Goal: Transaction & Acquisition: Complete application form

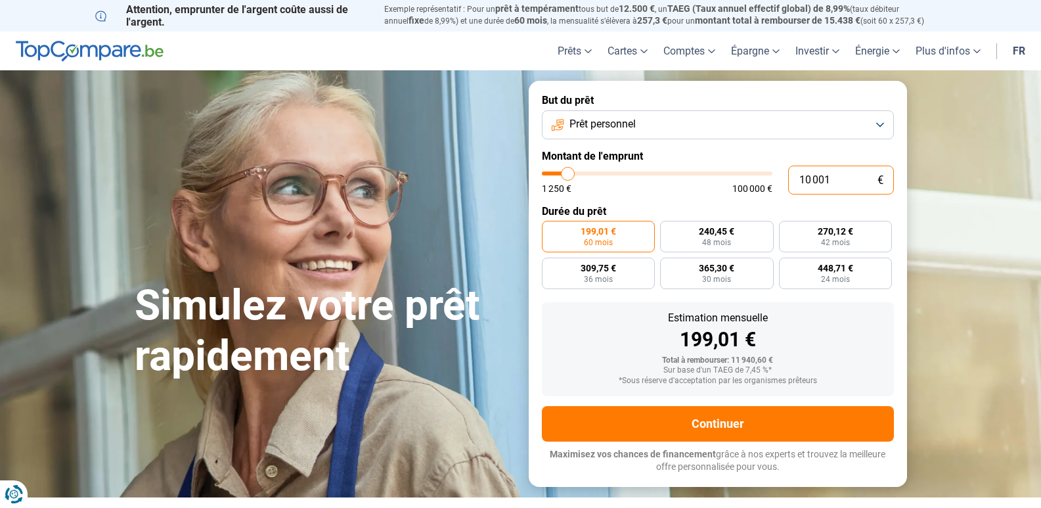
click at [822, 178] on input "10 001" at bounding box center [841, 180] width 106 height 29
click at [668, 197] on form "But du prêt Prêt personnel Montant de l'emprunt 10 001 € 1 250 € 100 000 € Duré…" at bounding box center [718, 283] width 378 height 405
click at [727, 234] on span "240,45 €" at bounding box center [716, 231] width 35 height 9
click at [669, 229] on input "240,45 € 48 mois" at bounding box center [664, 225] width 9 height 9
radio input "true"
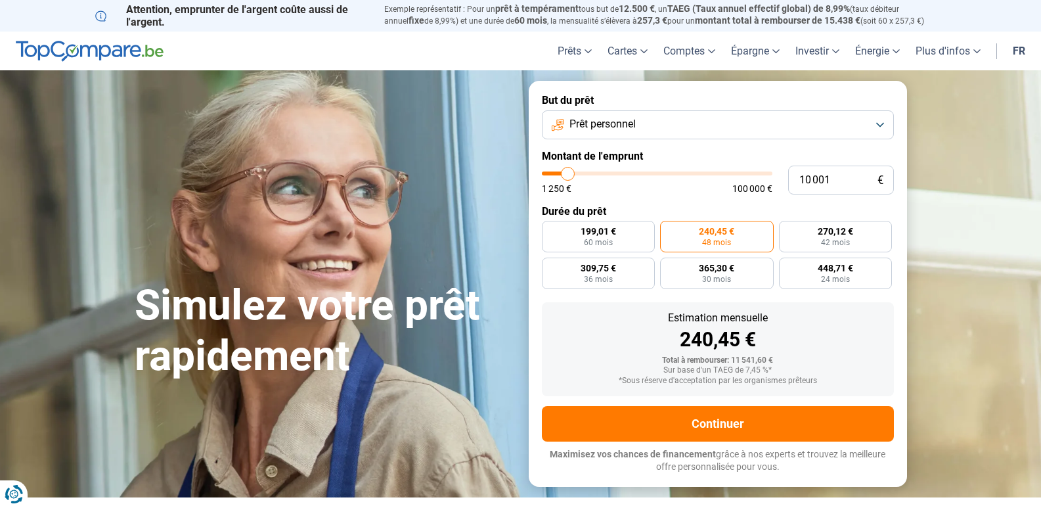
click at [882, 122] on button "Prêt personnel" at bounding box center [718, 124] width 352 height 29
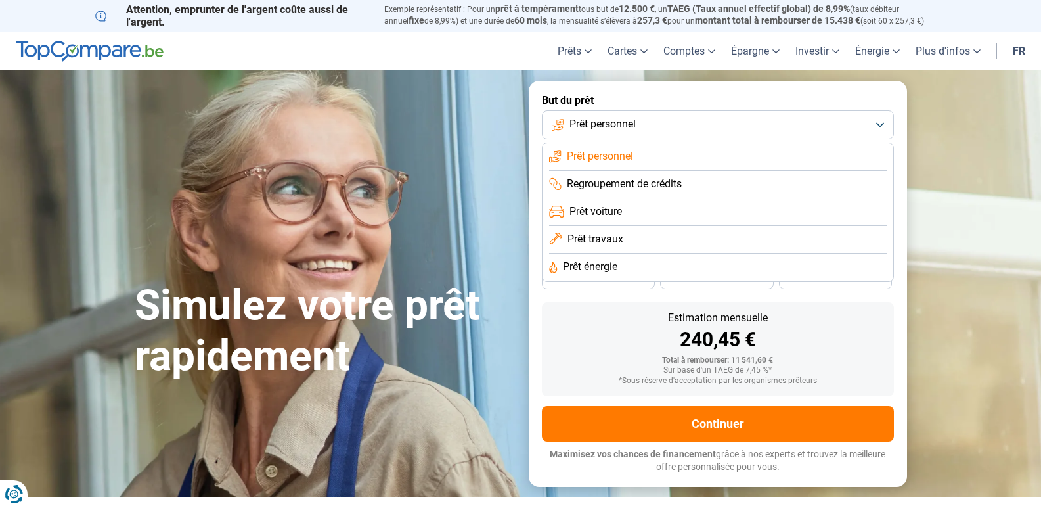
click at [990, 340] on section "Simulez votre prêt rapidement Simulez votre prêt rapidement But du prêt Prêt pe…" at bounding box center [520, 283] width 1041 height 426
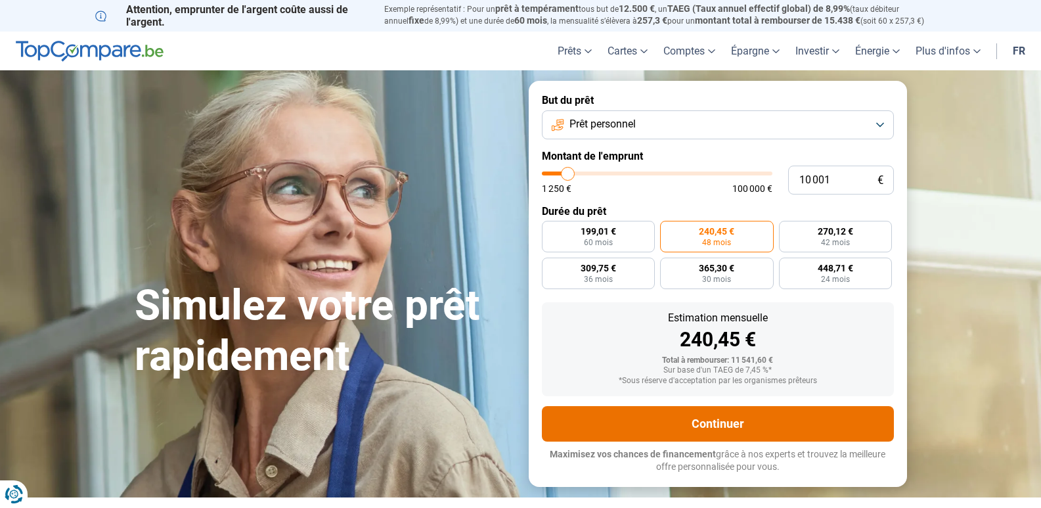
click at [730, 422] on button "Continuer" at bounding box center [718, 423] width 352 height 35
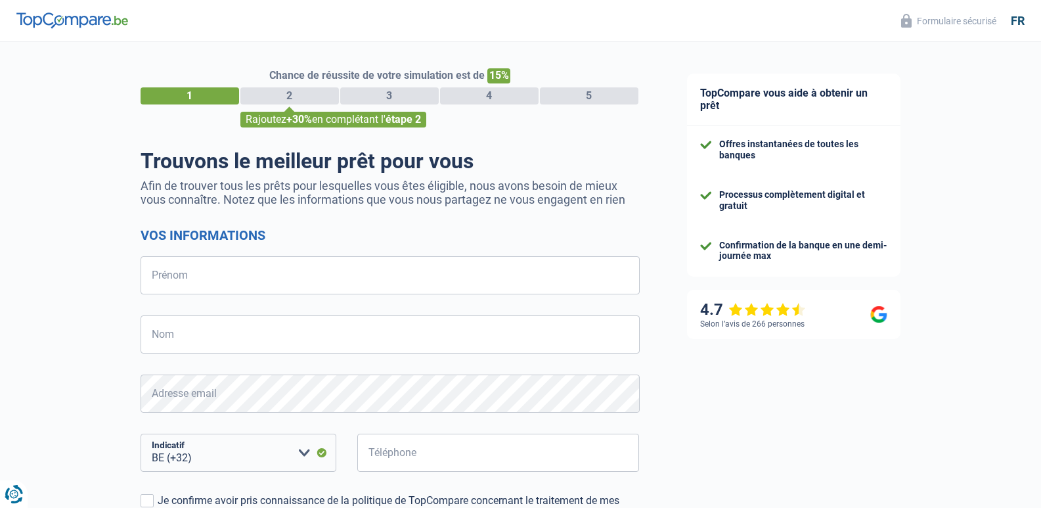
select select "32"
click at [183, 279] on input "Prénom" at bounding box center [390, 275] width 499 height 38
type input "allan"
click at [165, 342] on input "Nom" at bounding box center [390, 334] width 499 height 38
type input "devillers"
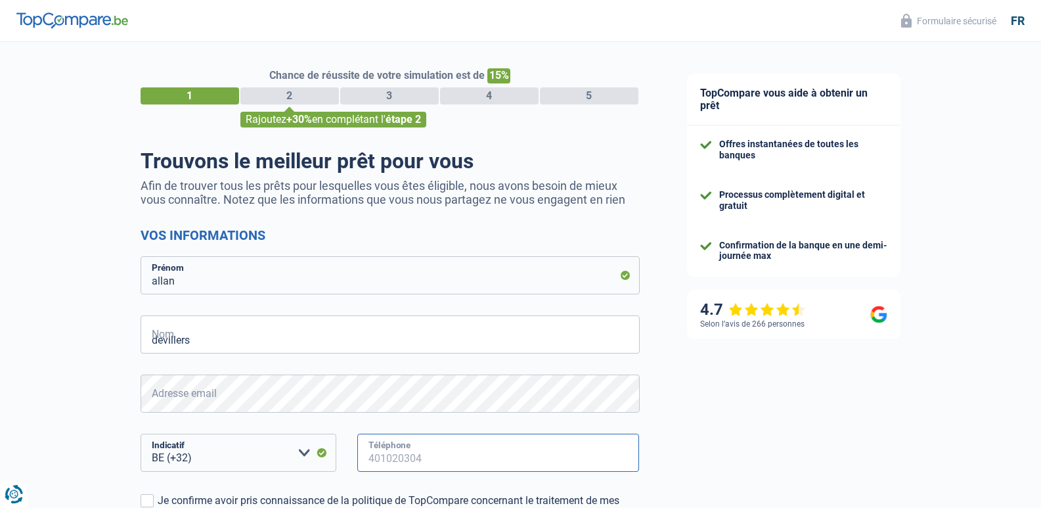
type input "484417214"
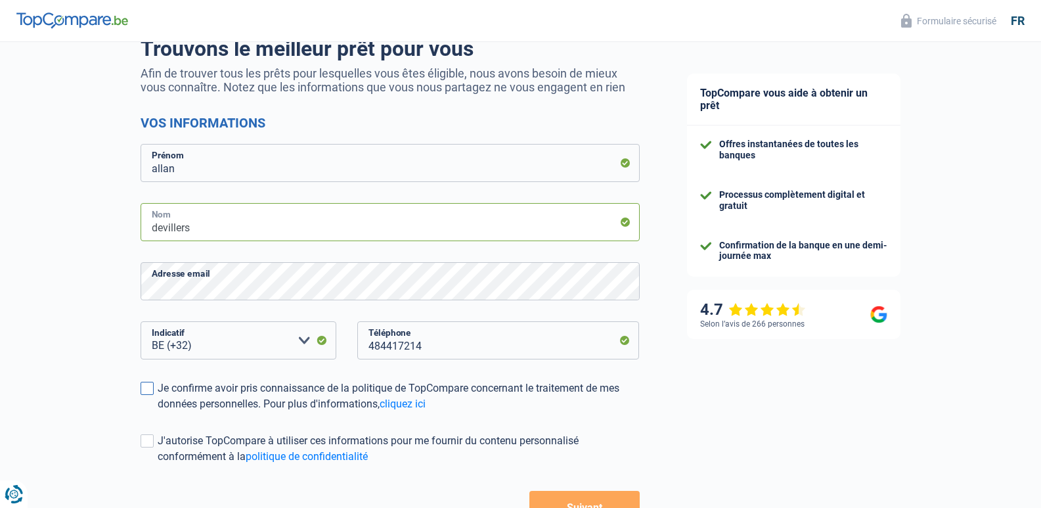
scroll to position [175, 0]
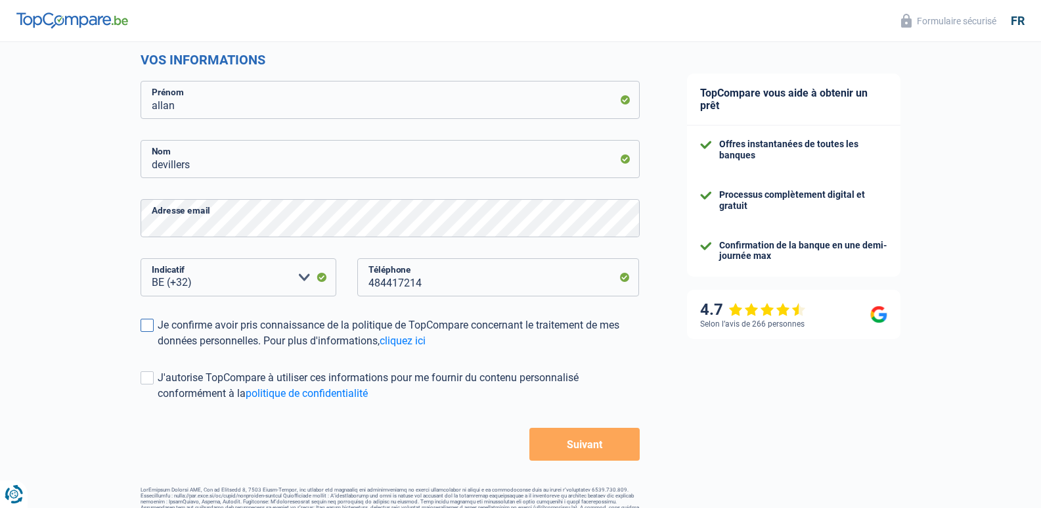
click at [148, 326] on span at bounding box center [147, 325] width 13 height 13
click at [158, 349] on input "Je confirme avoir pris connaissance de la politique de TopCompare concernant le…" at bounding box center [158, 349] width 0 height 0
click at [143, 368] on form "Vos informations [PERSON_NAME] devillers Nom Adresse email BE (+32) LU (+352) V…" at bounding box center [390, 256] width 499 height 409
click at [145, 374] on span at bounding box center [147, 377] width 13 height 13
click at [158, 401] on input "J'autorise TopCompare à utiliser ces informations pour me fournir du contenu pe…" at bounding box center [158, 401] width 0 height 0
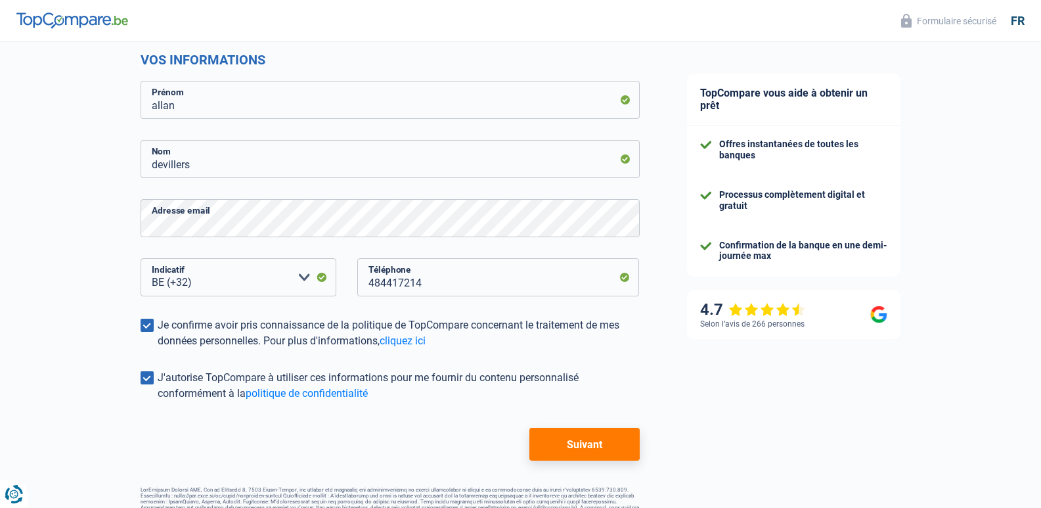
click at [568, 446] on button "Suivant" at bounding box center [584, 444] width 110 height 33
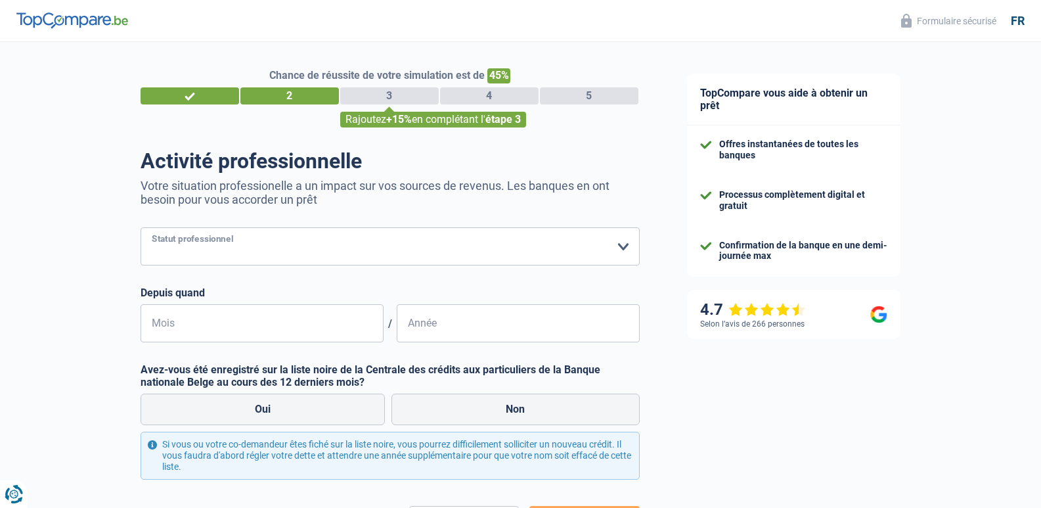
drag, startPoint x: 567, startPoint y: 446, endPoint x: 167, endPoint y: 243, distance: 448.6
click at [167, 243] on select "Ouvrier Employé privé Employé public Invalide Indépendant Pensionné Chômeur Mut…" at bounding box center [390, 246] width 499 height 38
select select "worker"
click at [141, 229] on select "Ouvrier Employé privé Employé public Invalide Indépendant Pensionné Chômeur Mut…" at bounding box center [390, 246] width 499 height 38
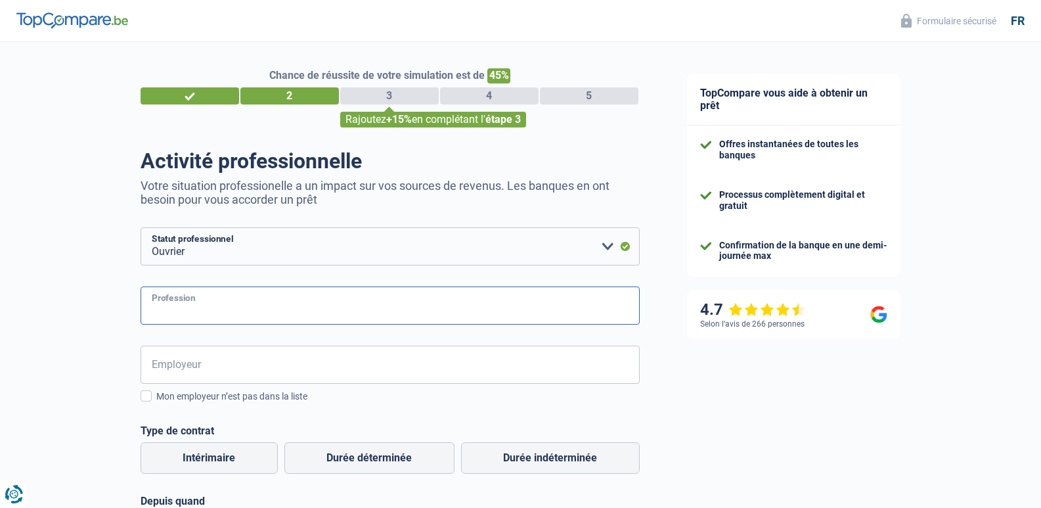
click at [186, 313] on input "Profession" at bounding box center [390, 305] width 499 height 38
type input "soudeur"
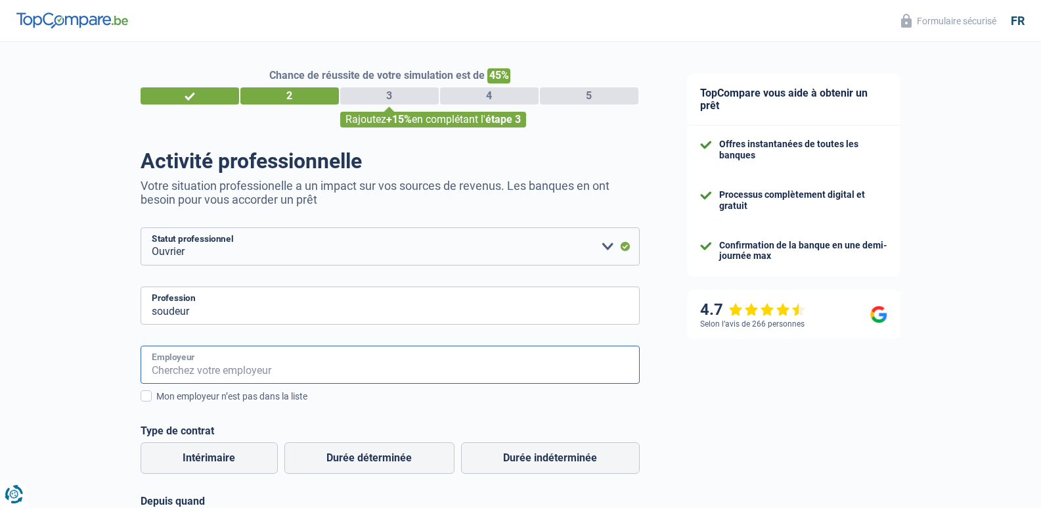
click at [184, 359] on input "Employeur" at bounding box center [390, 364] width 499 height 38
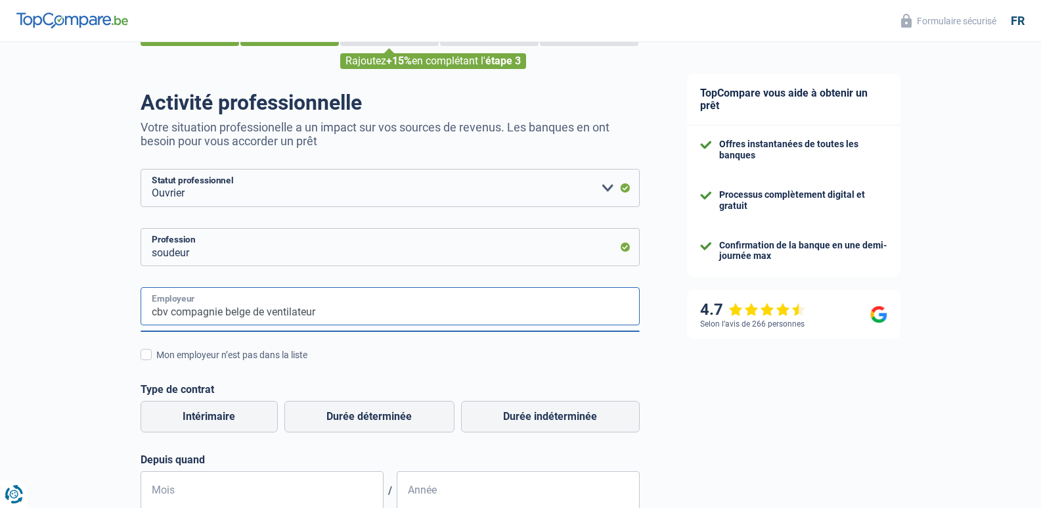
scroll to position [87, 0]
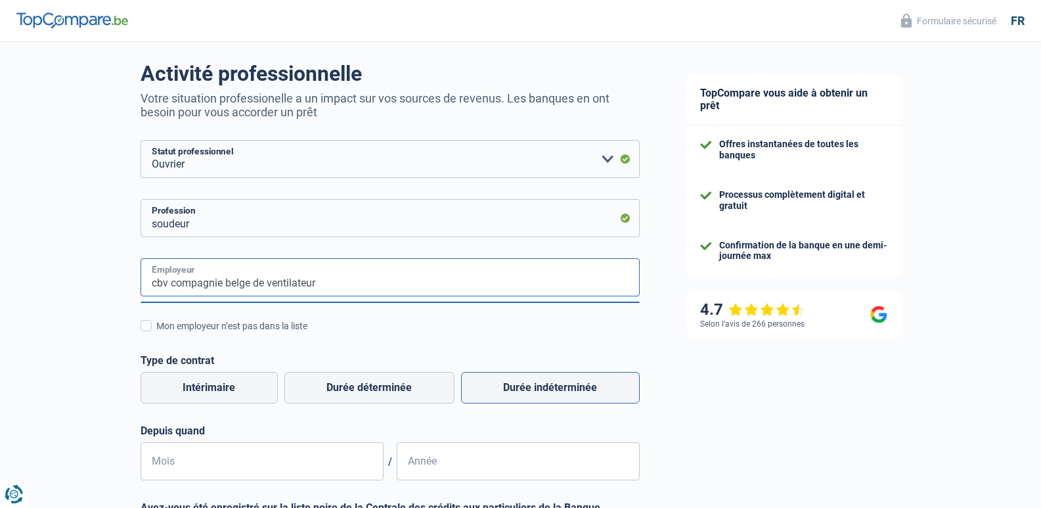
type input "cbv compagnie belge de ventilateur"
click at [558, 387] on label "Durée indéterminée" at bounding box center [550, 388] width 179 height 32
click at [558, 387] on input "Durée indéterminée" at bounding box center [550, 388] width 179 height 32
radio input "true"
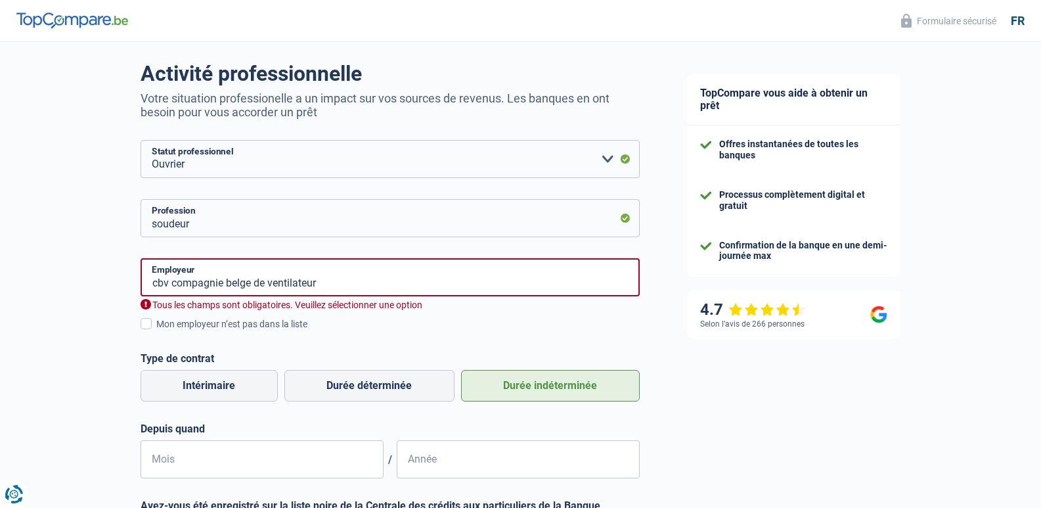
click at [505, 342] on div "cbv compagnie belge de ventilateur Employeur Tous les champs sont obligatoires.…" at bounding box center [390, 368] width 499 height 220
click at [305, 280] on input "cbv compagnie belge de ventilateur" at bounding box center [390, 277] width 499 height 38
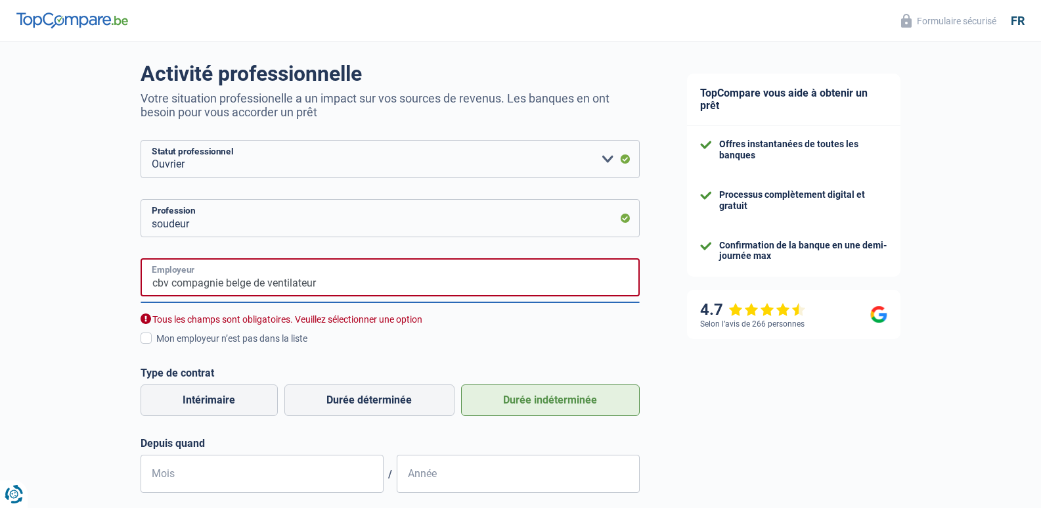
click at [333, 286] on input "cbv compagnie belge de ventilateur" at bounding box center [390, 277] width 499 height 38
type input "c"
click at [286, 286] on input "Employeur" at bounding box center [390, 277] width 499 height 38
click at [284, 288] on input "Employeur" at bounding box center [390, 277] width 499 height 38
click at [200, 272] on input "Employeur" at bounding box center [390, 277] width 499 height 38
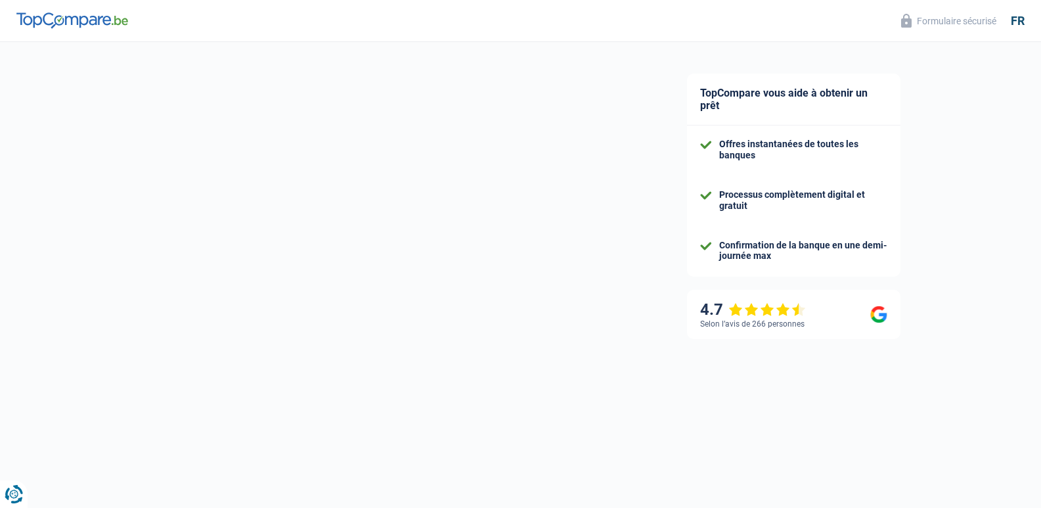
select select "32"
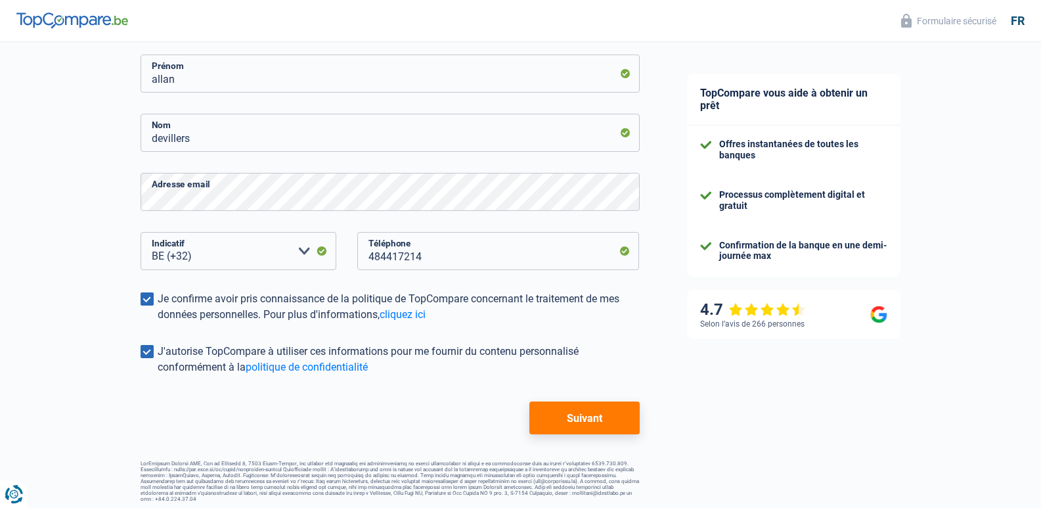
scroll to position [206, 0]
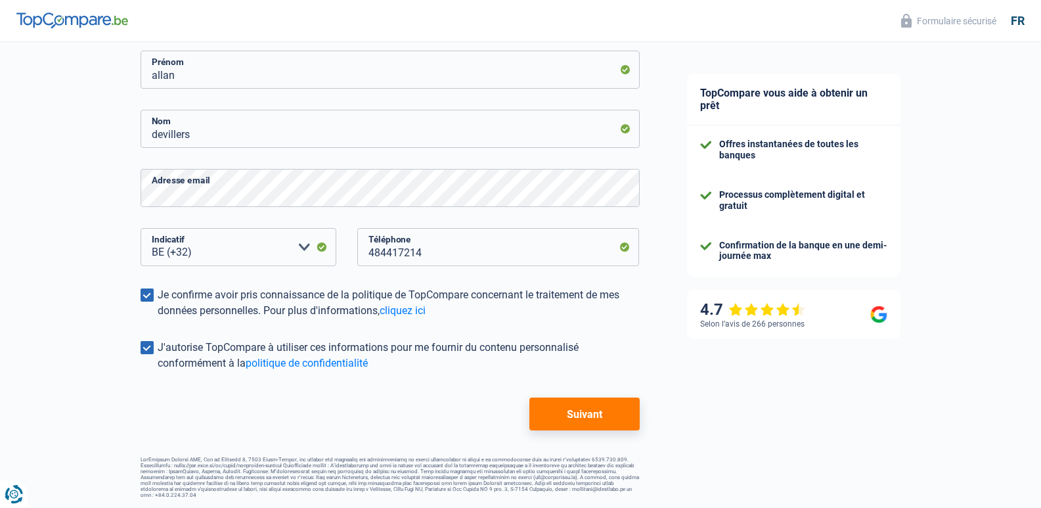
click at [569, 422] on button "Suivant" at bounding box center [584, 413] width 110 height 33
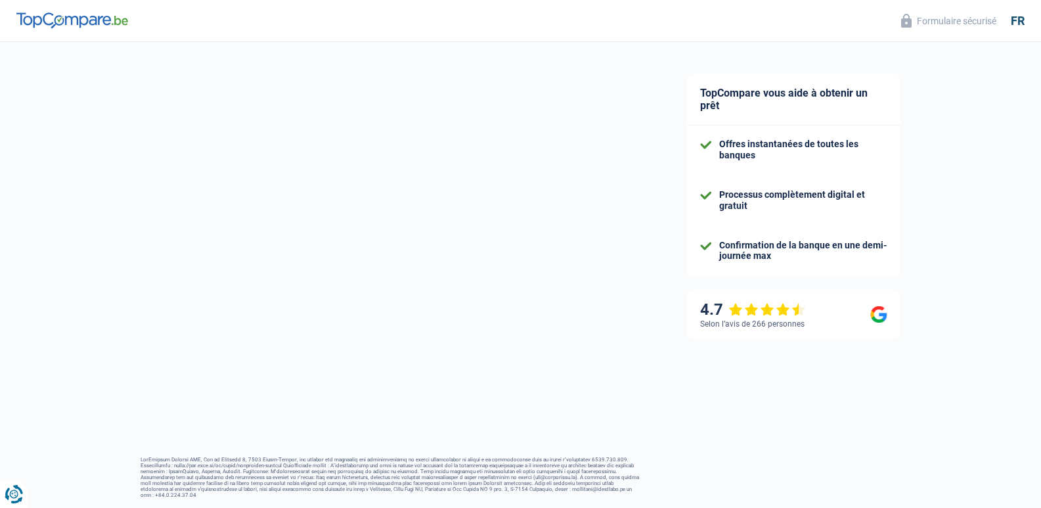
select select "worker"
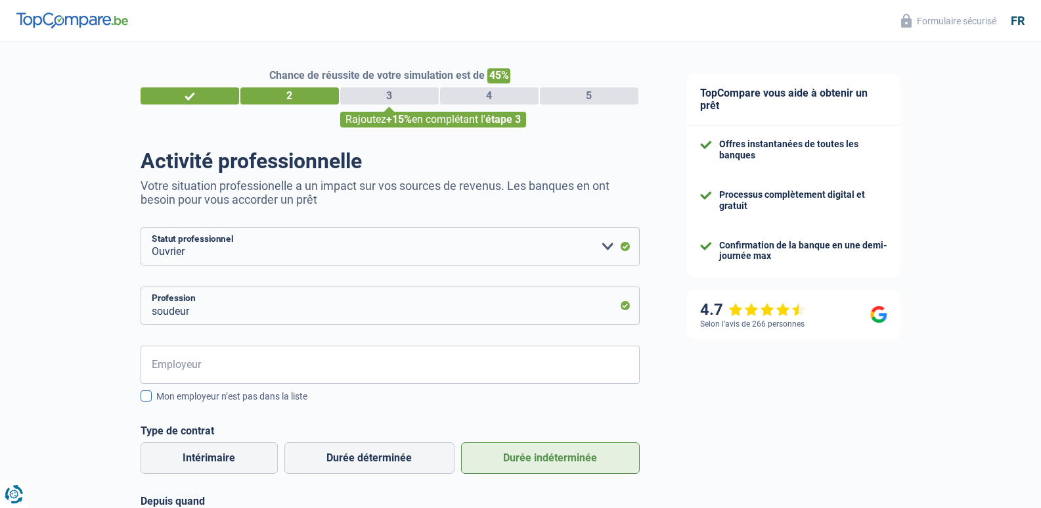
click at [146, 401] on span at bounding box center [146, 395] width 11 height 11
click at [156, 403] on input "Mon employeur n’est pas dans la liste" at bounding box center [156, 403] width 0 height 0
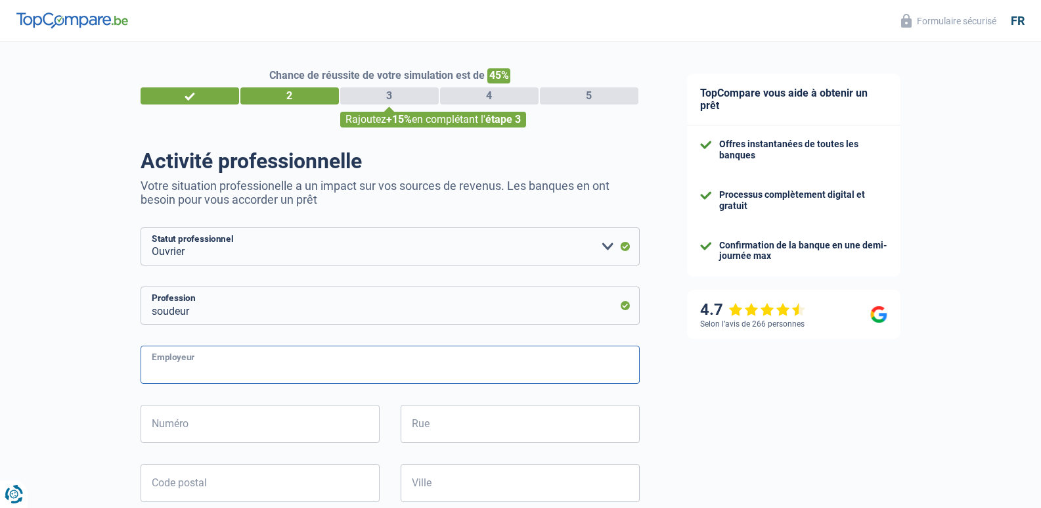
click at [171, 364] on input "Employeur" at bounding box center [390, 364] width 499 height 38
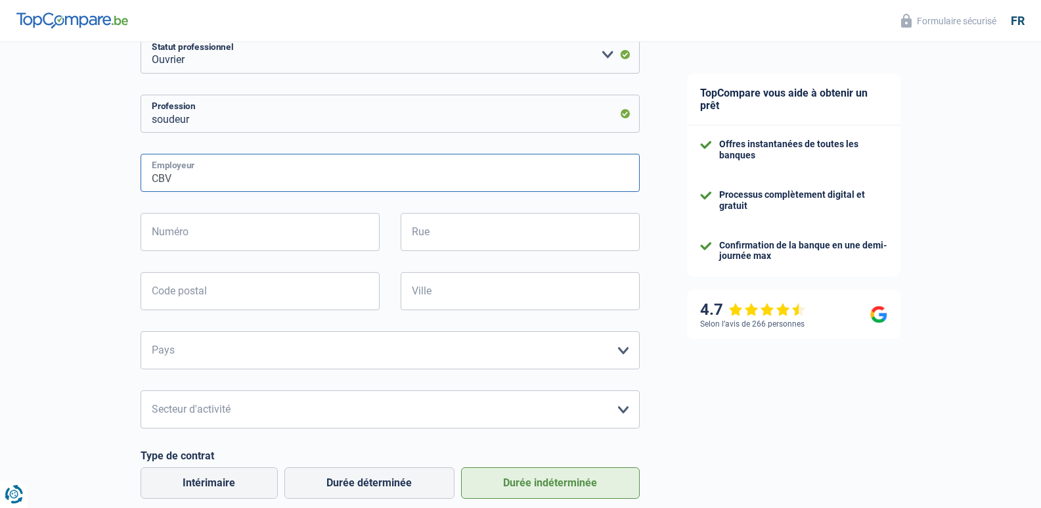
scroll to position [87, 0]
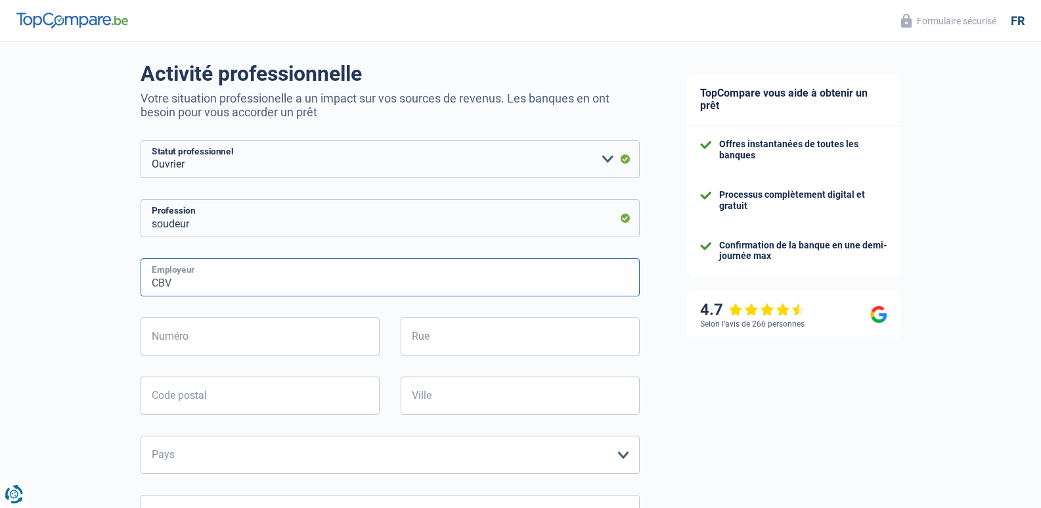
type input "CBV"
click at [428, 335] on input "Rue" at bounding box center [520, 336] width 239 height 38
type input "DES ARTISANS"
click at [167, 393] on input "Code postal" at bounding box center [260, 395] width 239 height 38
click at [415, 395] on input "Ville" at bounding box center [520, 395] width 239 height 38
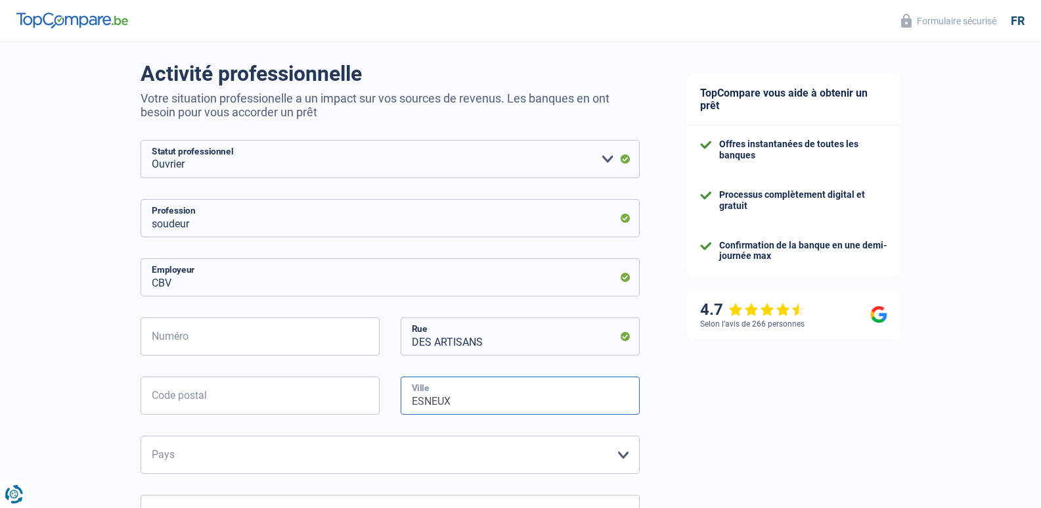
type input "ESNEUX"
click at [156, 397] on input "Code postal" at bounding box center [260, 395] width 239 height 38
click at [177, 338] on input "Numéro" at bounding box center [260, 336] width 239 height 38
type input "18"
click at [409, 341] on input "DES ARTISANS" at bounding box center [520, 336] width 239 height 38
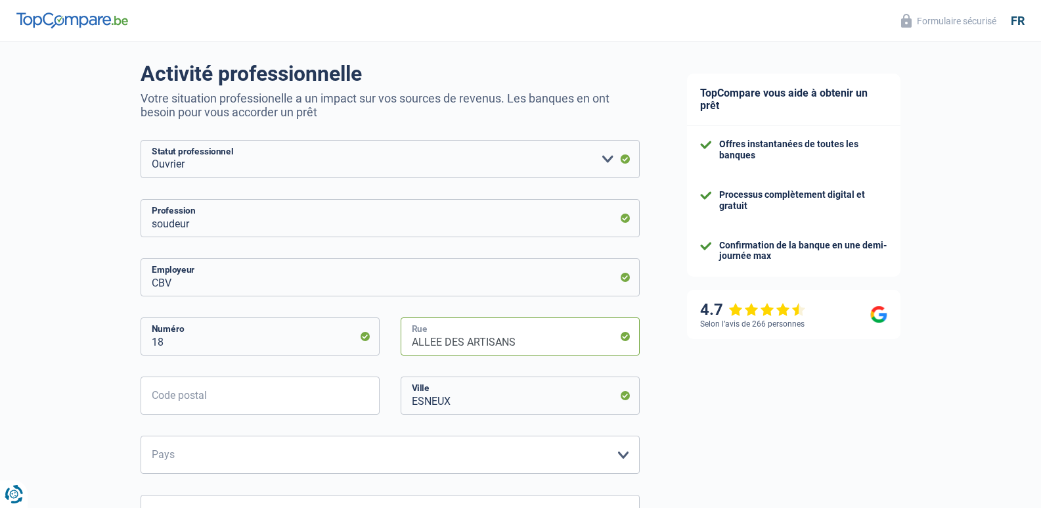
type input "ALLEE DES ARTISANS"
drag, startPoint x: 190, startPoint y: 397, endPoint x: 185, endPoint y: 400, distance: 6.8
click at [190, 397] on input "Code postal" at bounding box center [260, 395] width 239 height 38
type input "4130"
click at [228, 443] on select "[GEOGRAPHIC_DATA] [GEOGRAPHIC_DATA] [GEOGRAPHIC_DATA] [GEOGRAPHIC_DATA] [GEOGRA…" at bounding box center [390, 454] width 499 height 38
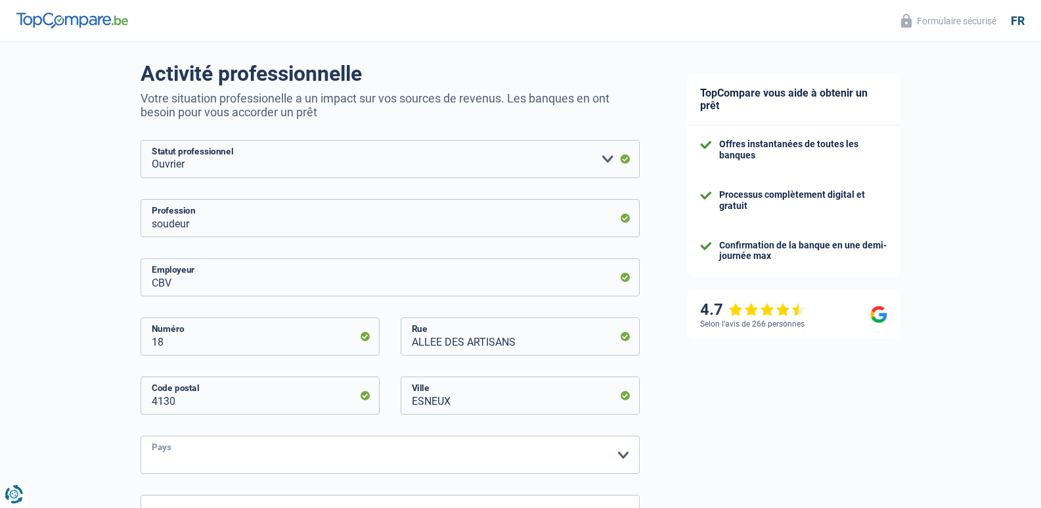
select select "BE"
click at [141, 437] on select "[GEOGRAPHIC_DATA] [GEOGRAPHIC_DATA] [GEOGRAPHIC_DATA] [GEOGRAPHIC_DATA] [GEOGRA…" at bounding box center [390, 454] width 499 height 38
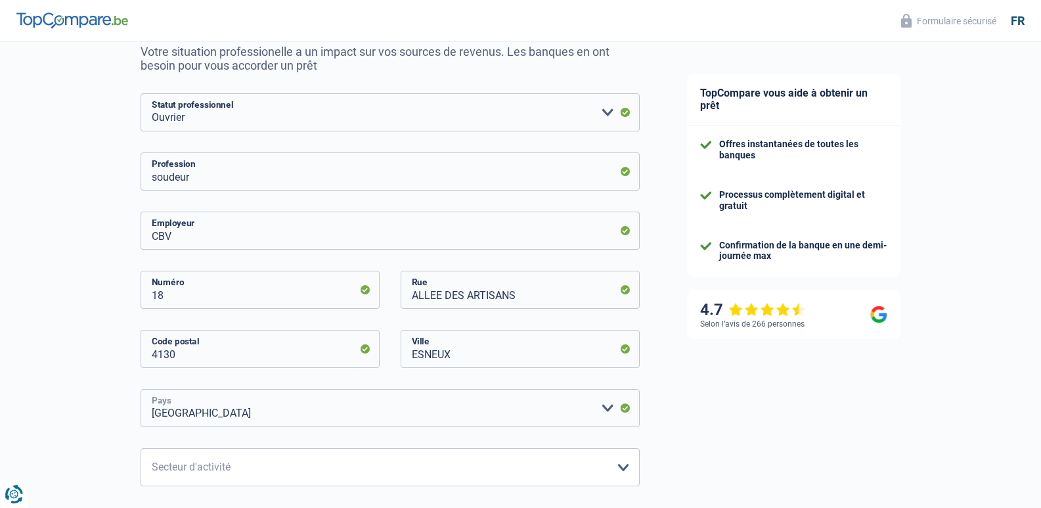
scroll to position [175, 0]
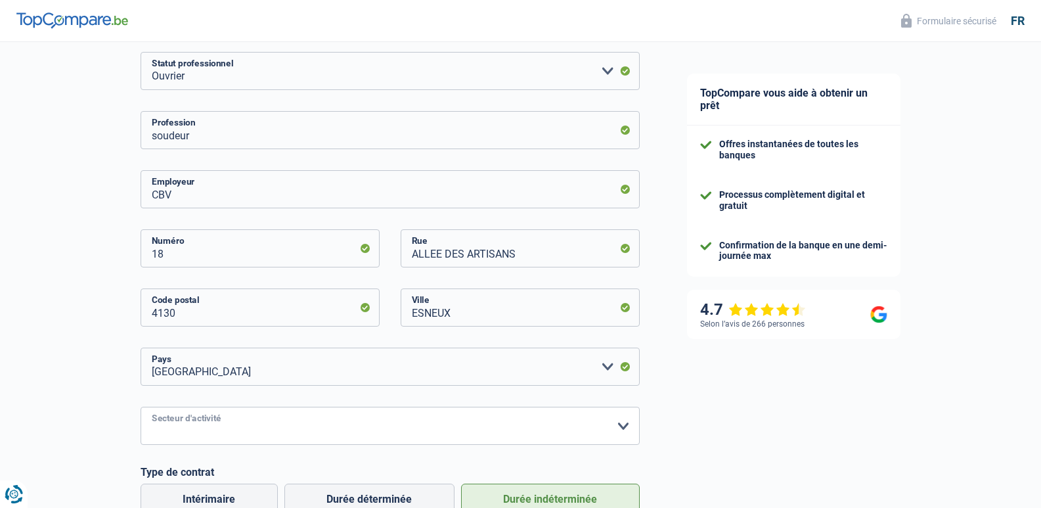
click at [617, 428] on select "Agriculture/Pêche Industrie Horeca Courier/Fitness/Taxi Construction Banques/As…" at bounding box center [390, 426] width 499 height 38
select select "industry"
click at [141, 408] on select "Agriculture/Pêche Industrie Horeca Courier/Fitness/Taxi Construction Banques/As…" at bounding box center [390, 426] width 499 height 38
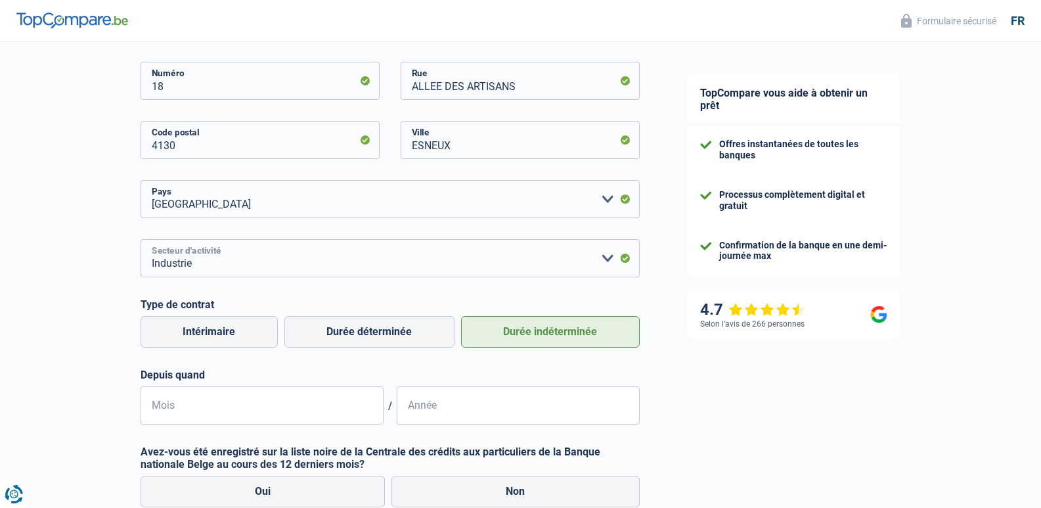
scroll to position [350, 0]
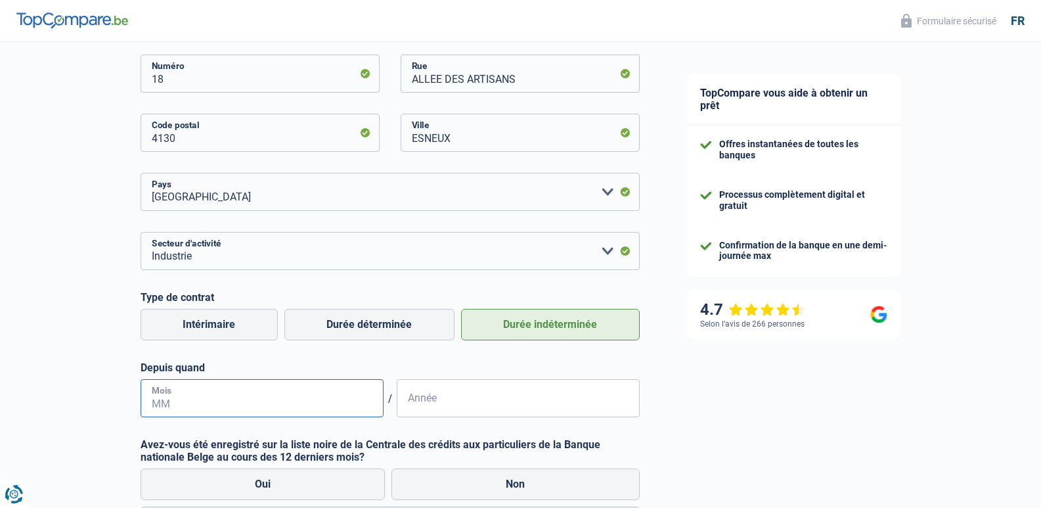
click at [160, 401] on input "Mois" at bounding box center [262, 398] width 243 height 38
type input "01"
click at [408, 399] on input "Année" at bounding box center [518, 398] width 243 height 38
type input "2018"
click at [556, 499] on label "Non" at bounding box center [515, 484] width 248 height 32
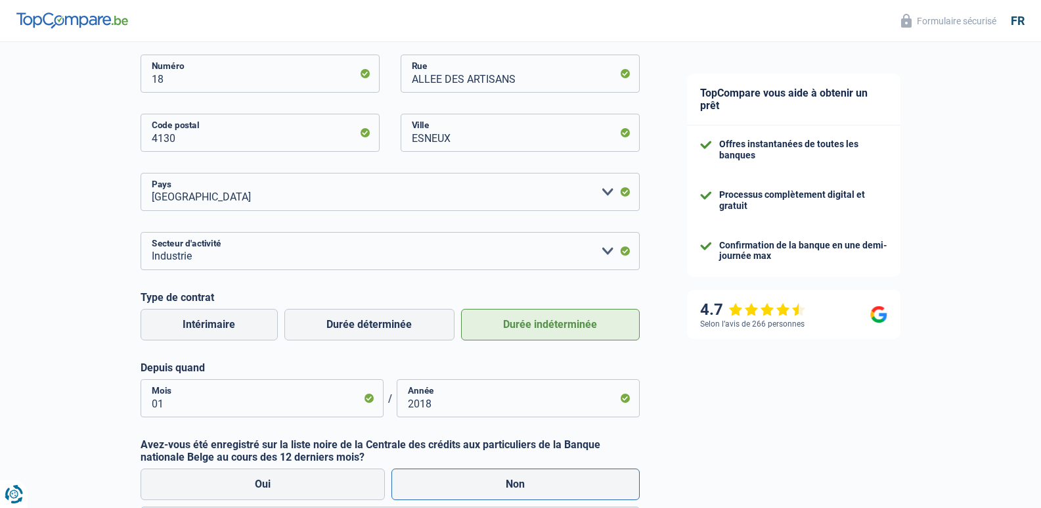
click at [556, 499] on input "Non" at bounding box center [515, 484] width 248 height 32
radio input "true"
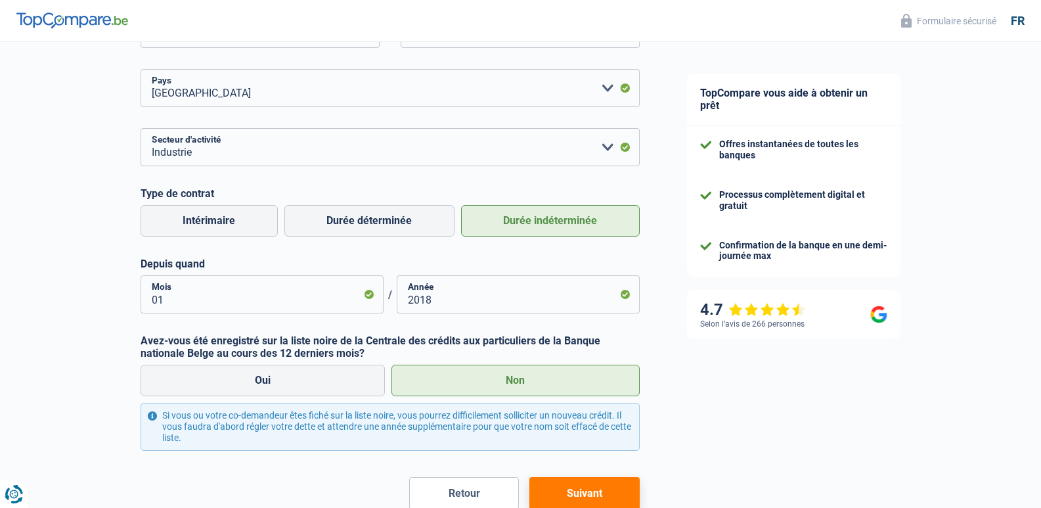
scroll to position [533, 0]
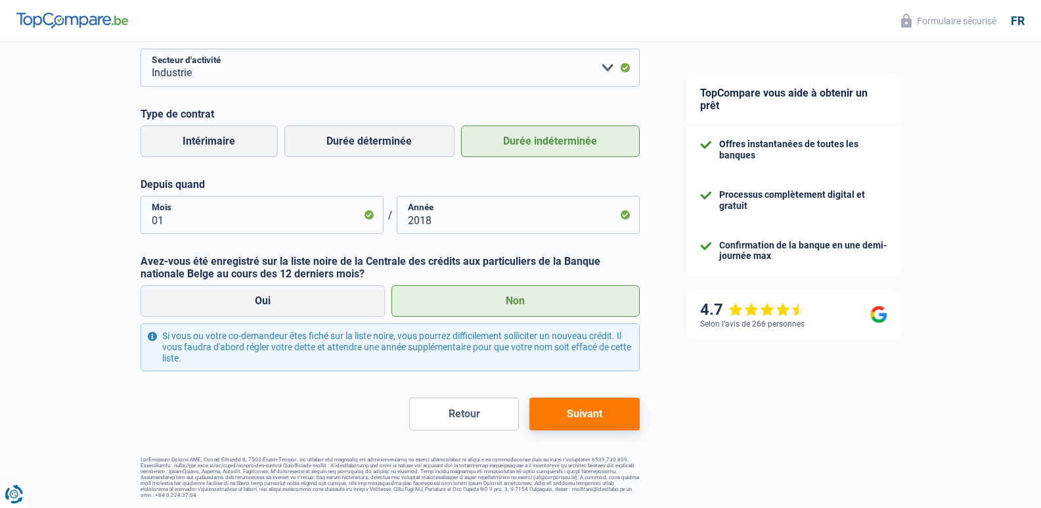
drag, startPoint x: 579, startPoint y: 412, endPoint x: 625, endPoint y: 432, distance: 49.8
click at [579, 412] on button "Suivant" at bounding box center [584, 413] width 110 height 33
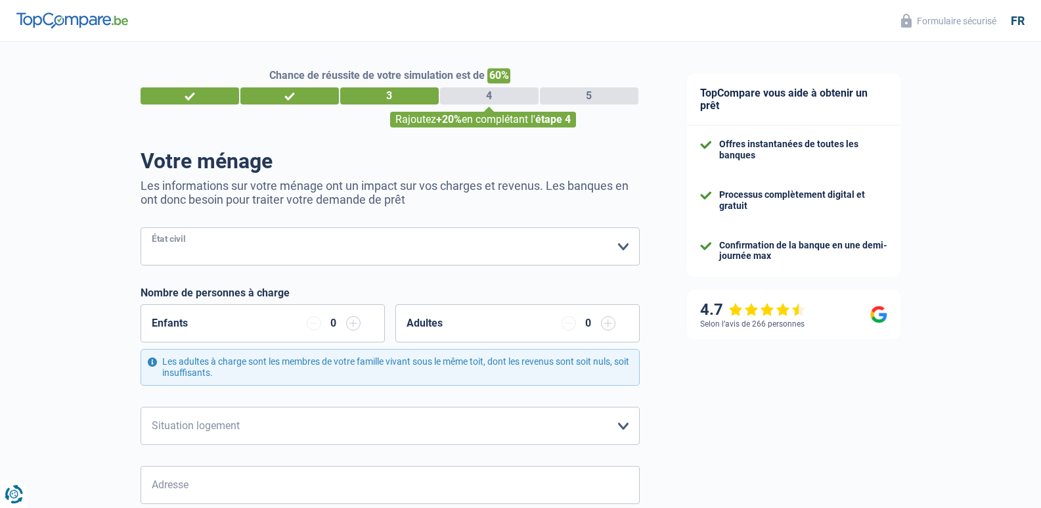
click at [623, 250] on select "[PERSON_NAME](e) Cohabitant(e) légal(e) Divorcé(e) Veuf(ve) Séparé (de fait) Ve…" at bounding box center [390, 246] width 499 height 38
select select "single"
click at [141, 229] on select "[PERSON_NAME](e) Cohabitant(e) légal(e) Divorcé(e) Veuf(ve) Séparé (de fait) Ve…" at bounding box center [390, 246] width 499 height 38
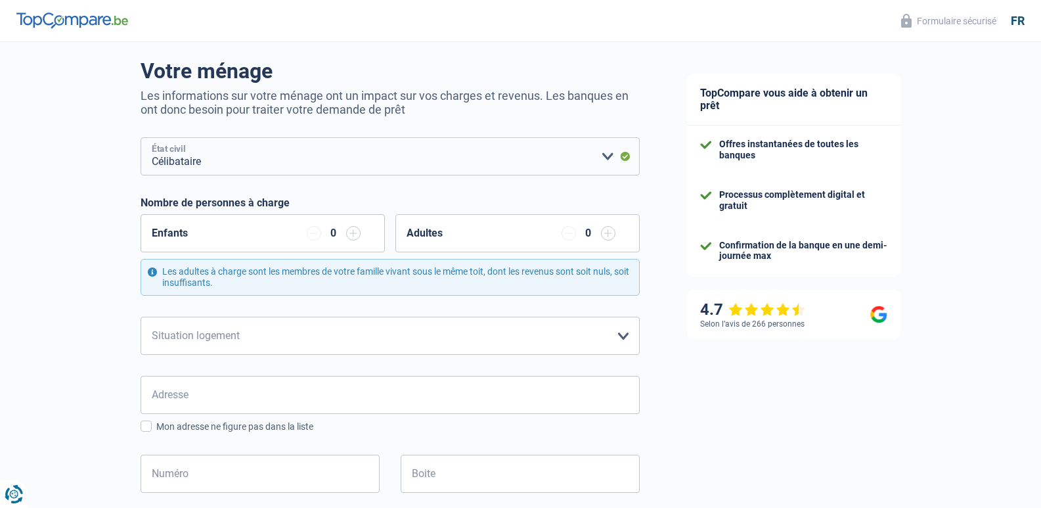
scroll to position [175, 0]
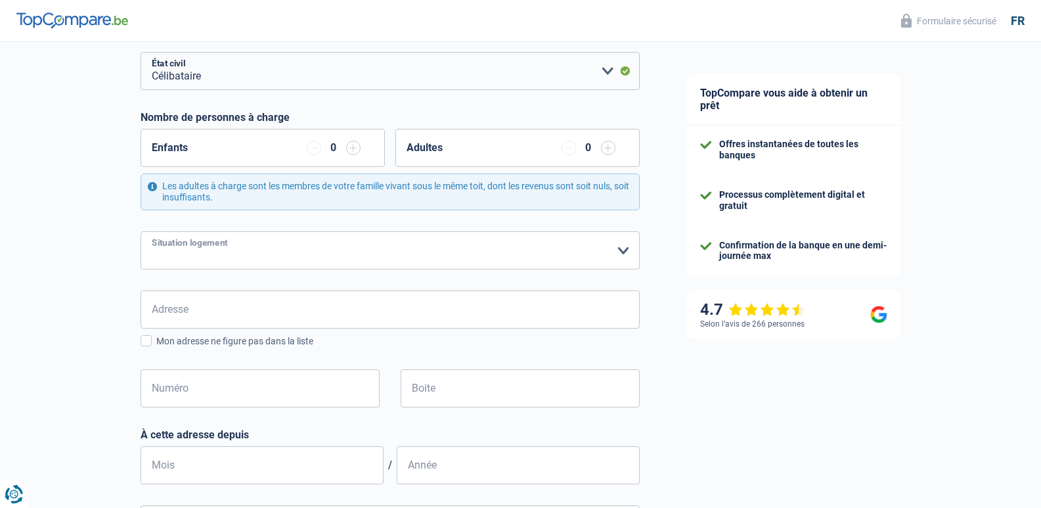
click at [621, 251] on select "Locataire Propriétaire avec prêt hypothécaire Propriétaire sans prêt hypothécai…" at bounding box center [390, 250] width 499 height 38
select select "liveWithParents"
click at [141, 232] on select "Locataire Propriétaire avec prêt hypothécaire Propriétaire sans prêt hypothécai…" at bounding box center [390, 250] width 499 height 38
click at [150, 342] on span at bounding box center [146, 340] width 11 height 11
click at [156, 348] on input "Mon adresse ne figure pas dans la liste" at bounding box center [156, 348] width 0 height 0
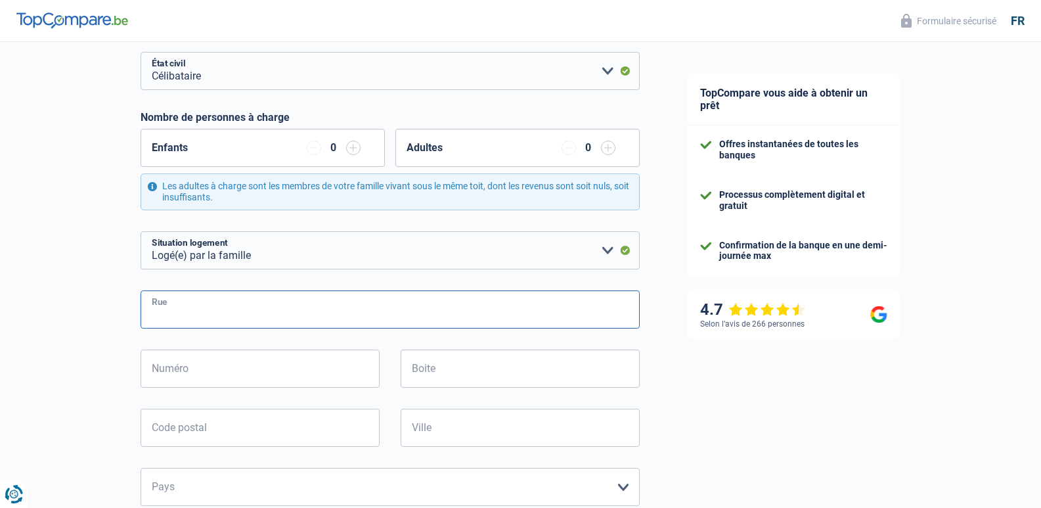
click at [183, 311] on input "Rue" at bounding box center [390, 309] width 499 height 38
type input "GROSONEUX"
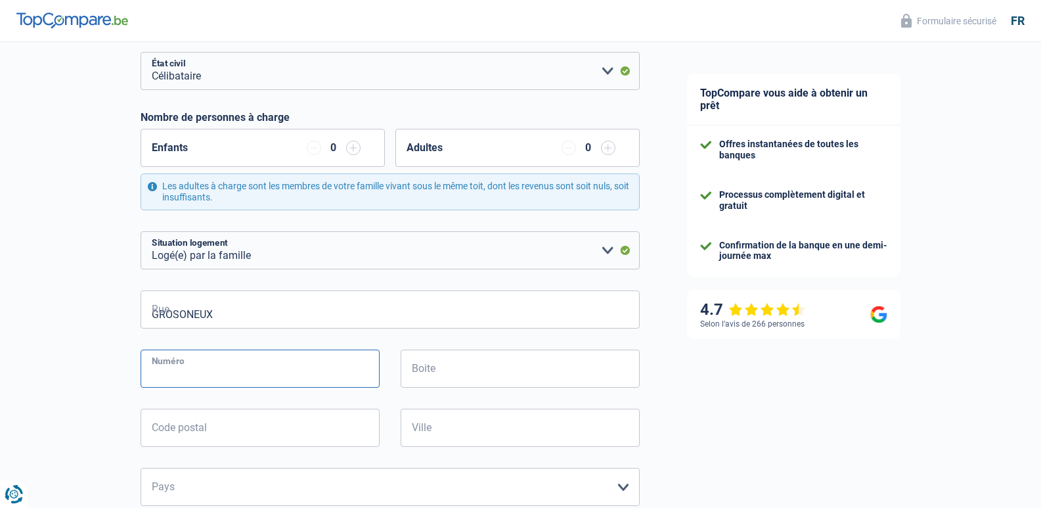
type input "405"
type input "4654"
type input "CHARNEUX"
type input "GROSONEUX 405"
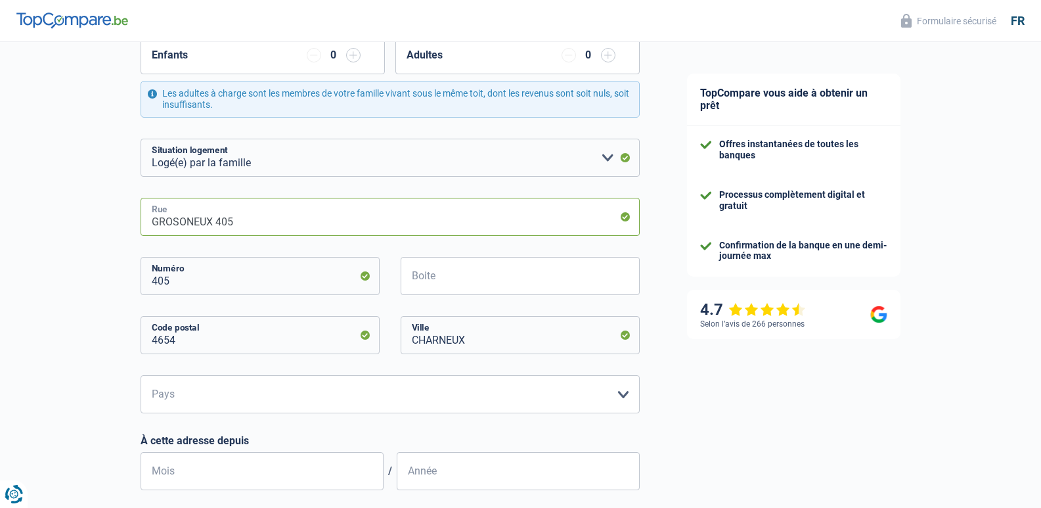
scroll to position [350, 0]
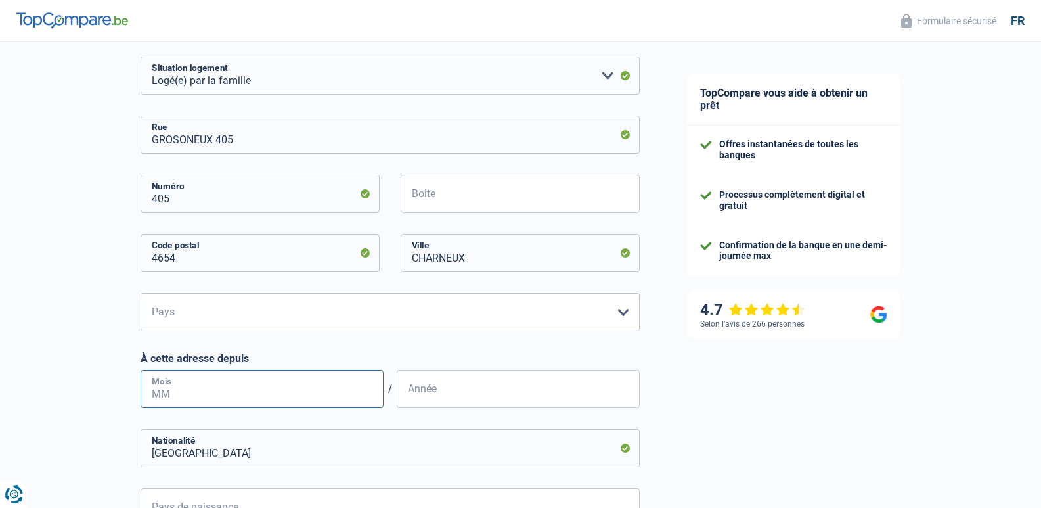
click at [179, 390] on input "Mois" at bounding box center [262, 389] width 243 height 38
type input "05"
click at [443, 398] on input "Année" at bounding box center [518, 389] width 243 height 38
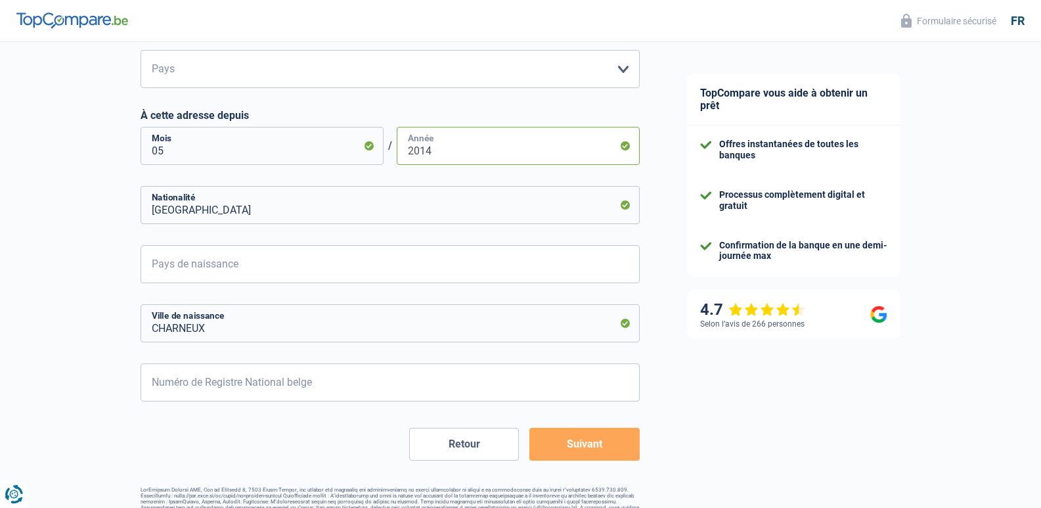
scroll to position [613, 0]
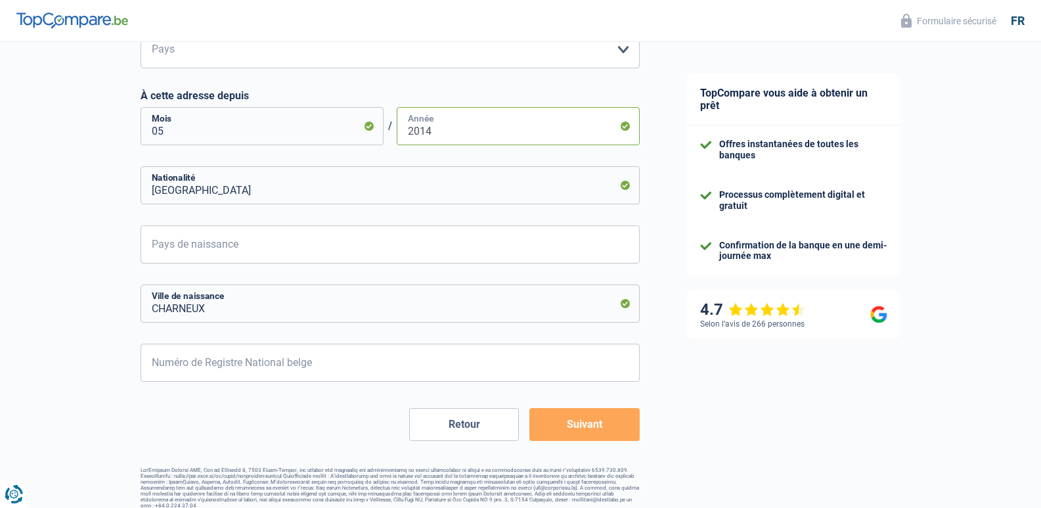
type input "2014"
click at [226, 365] on input "Numéro de Registre National belge" at bounding box center [390, 363] width 499 height 38
type input "88.09.07-295.48"
click at [585, 421] on button "Suivant" at bounding box center [584, 424] width 110 height 33
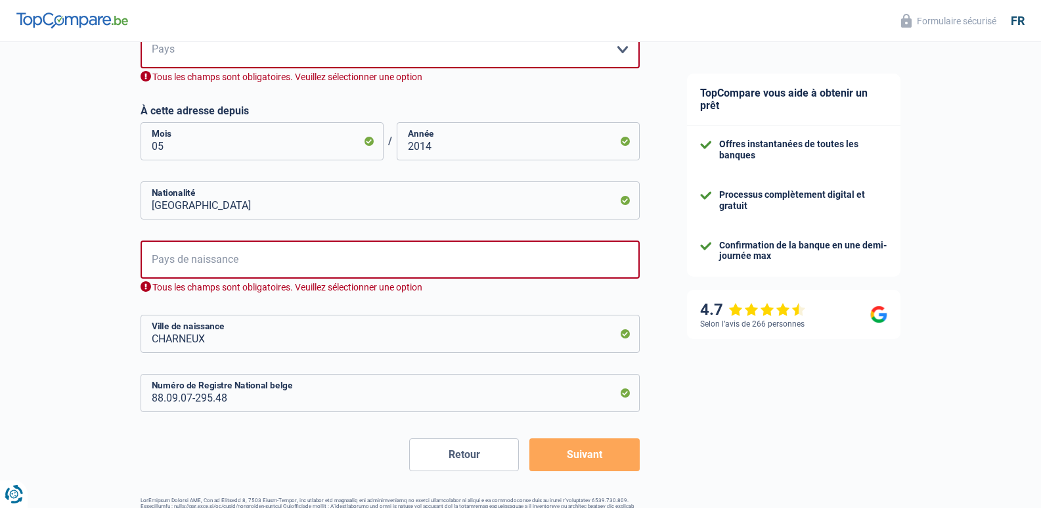
scroll to position [600, 0]
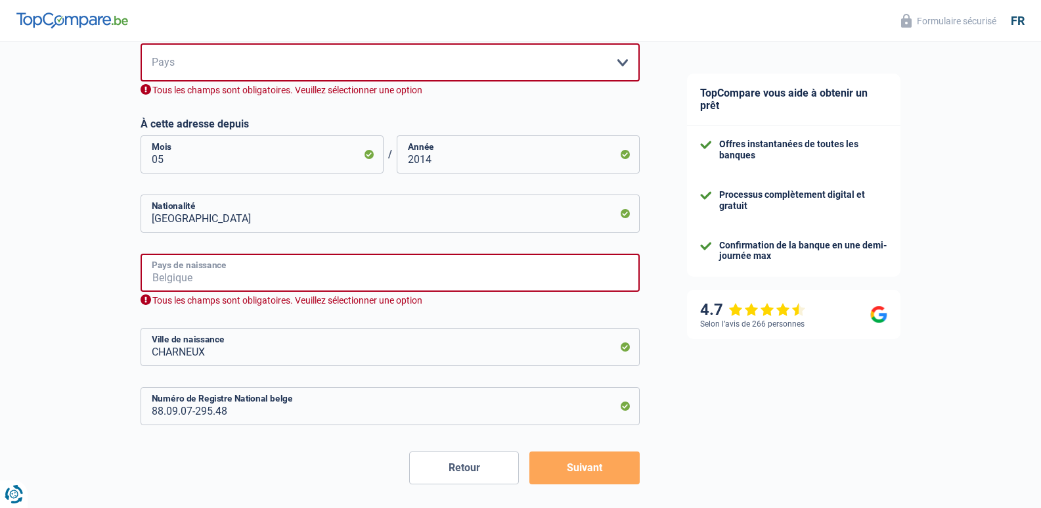
click at [229, 275] on input "Pays de naissance" at bounding box center [390, 273] width 499 height 38
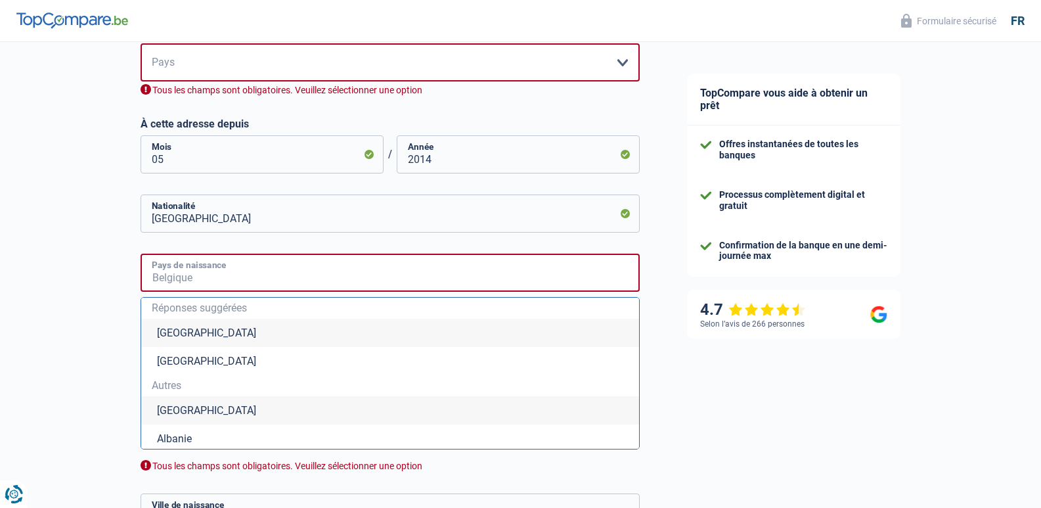
type input "[GEOGRAPHIC_DATA]"
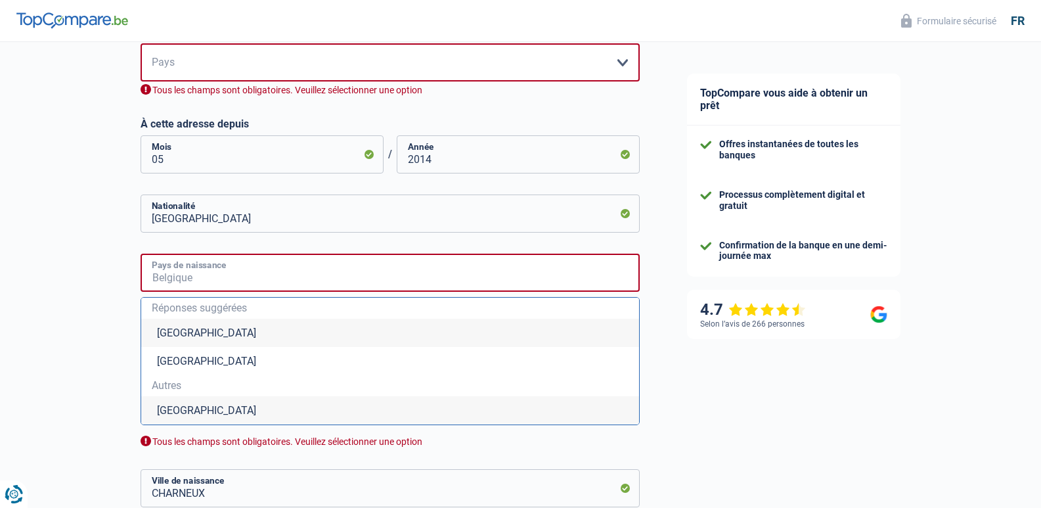
type input "[GEOGRAPHIC_DATA]"
drag, startPoint x: 216, startPoint y: 279, endPoint x: 97, endPoint y: 284, distance: 119.0
click at [97, 284] on div "Chance de réussite de votre simulation est de 60% 1 2 3 4 5 Rajoutez +20% en co…" at bounding box center [331, 67] width 663 height 1261
click at [41, 303] on div "Chance de réussite de votre simulation est de 60% 1 2 3 4 5 Rajoutez +20% en co…" at bounding box center [331, 67] width 663 height 1261
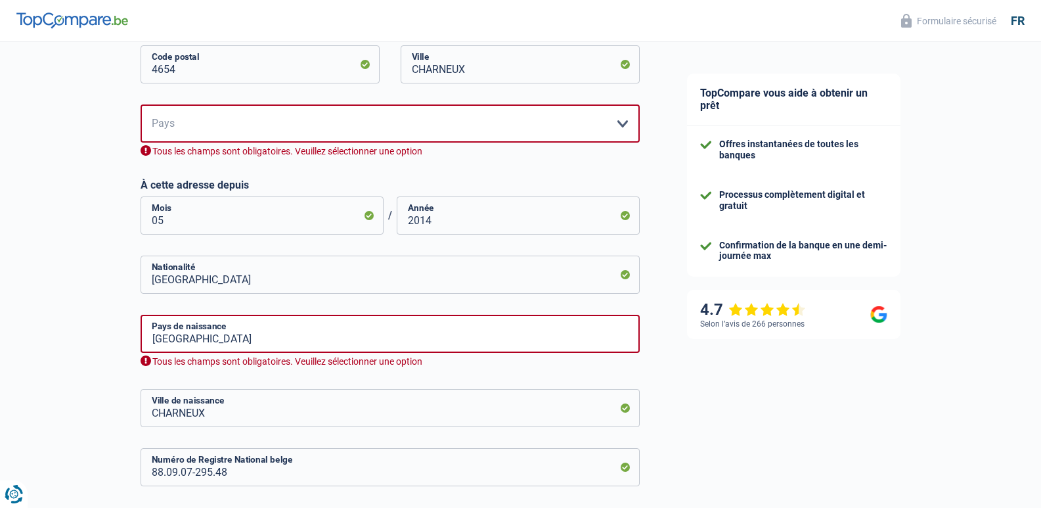
scroll to position [512, 0]
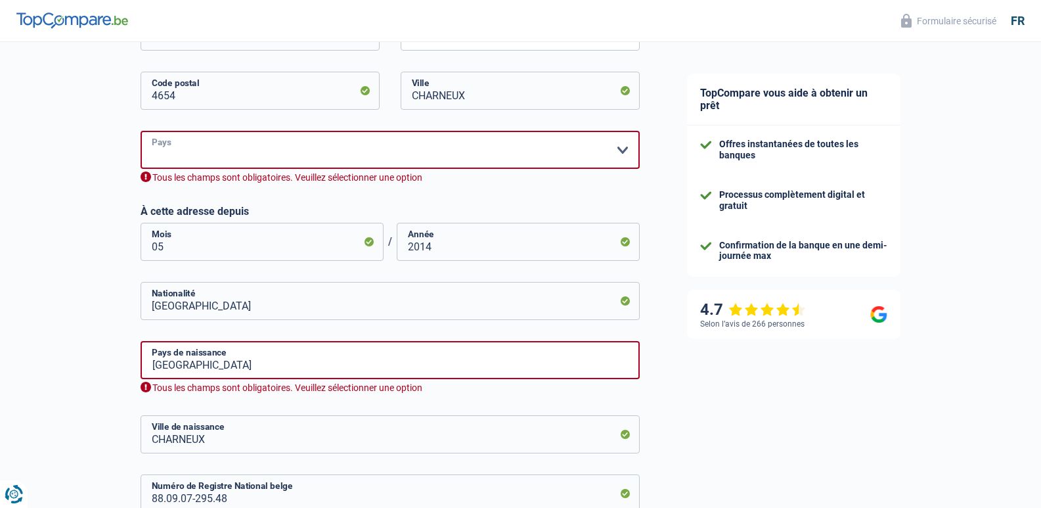
click at [621, 154] on select "Belgique Luxembourg Veuillez sélectionner une option" at bounding box center [390, 150] width 499 height 38
select select "BE"
click at [141, 131] on select "Belgique Luxembourg Veuillez sélectionner une option" at bounding box center [390, 150] width 499 height 38
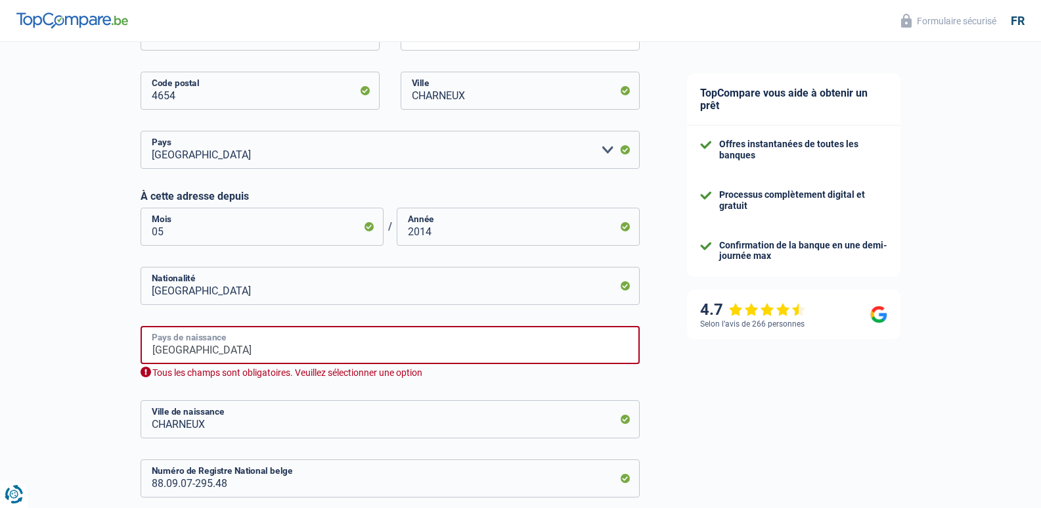
click at [209, 347] on input "[GEOGRAPHIC_DATA]" at bounding box center [390, 345] width 499 height 38
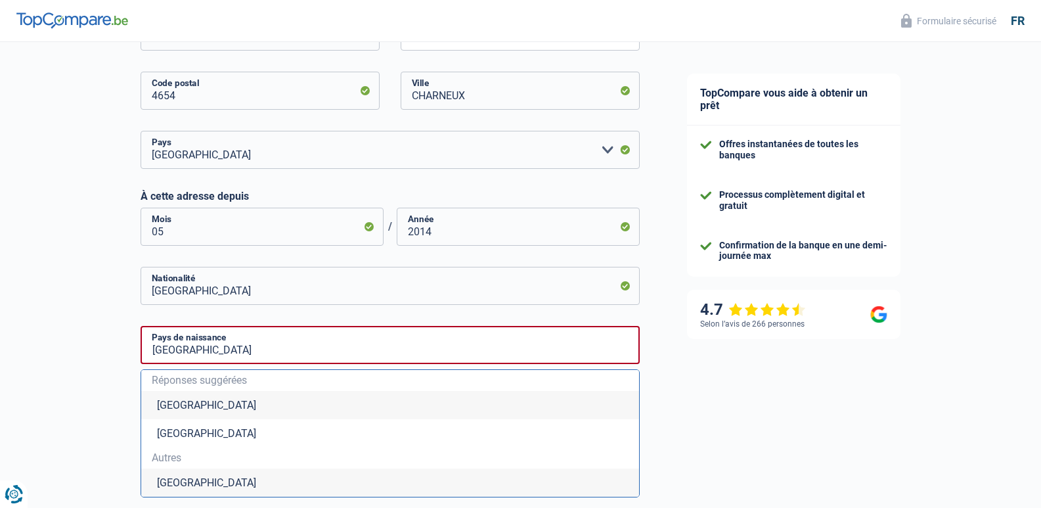
click at [32, 321] on div "Chance de réussite de votre simulation est de 60% 1 2 3 4 5 Rajoutez +20% en co…" at bounding box center [331, 147] width 663 height 1246
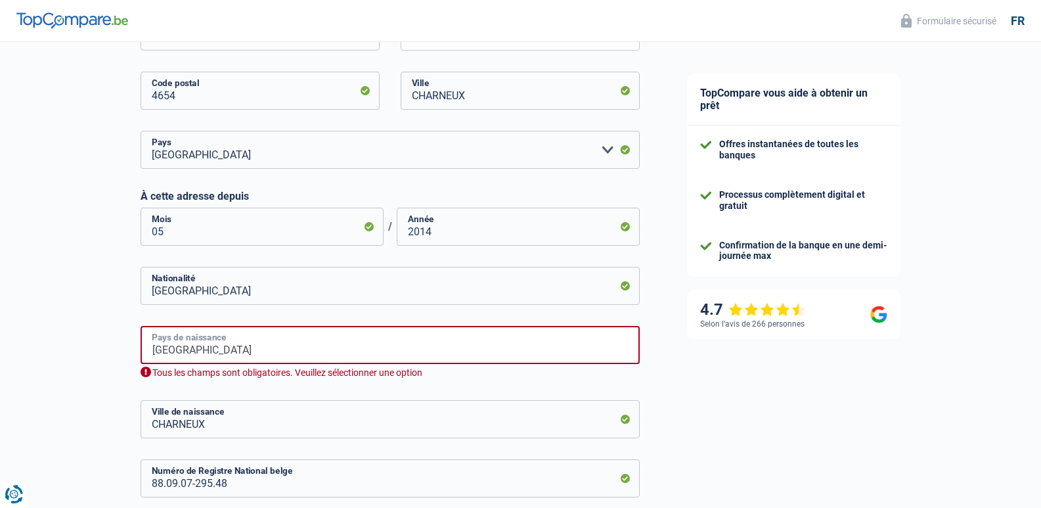
drag, startPoint x: 208, startPoint y: 353, endPoint x: 94, endPoint y: 345, distance: 113.9
click at [94, 345] on div "Chance de réussite de votre simulation est de 60% 1 2 3 4 5 Rajoutez +20% en co…" at bounding box center [331, 76] width 663 height 1105
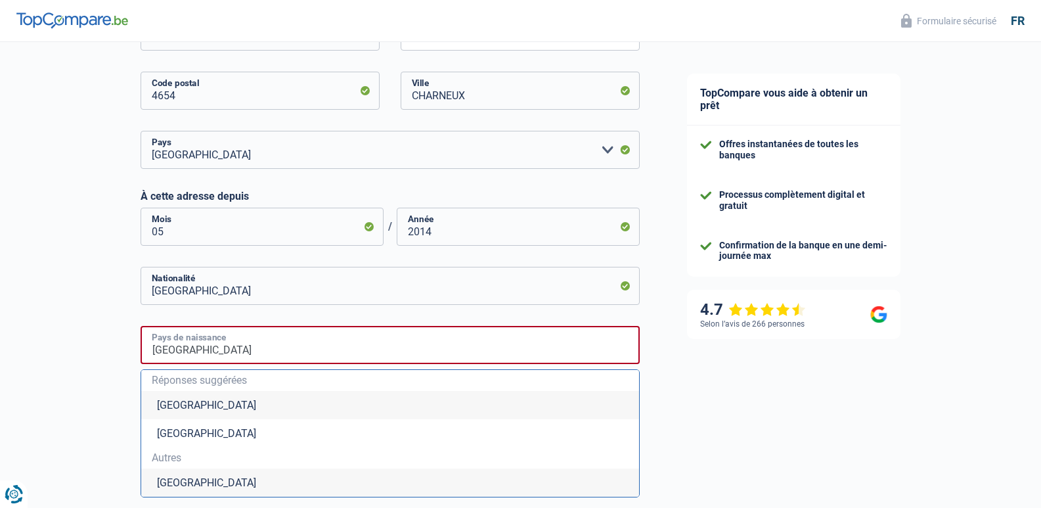
click at [238, 353] on input "[GEOGRAPHIC_DATA]" at bounding box center [390, 345] width 499 height 38
click at [171, 409] on li "[GEOGRAPHIC_DATA]" at bounding box center [390, 405] width 498 height 28
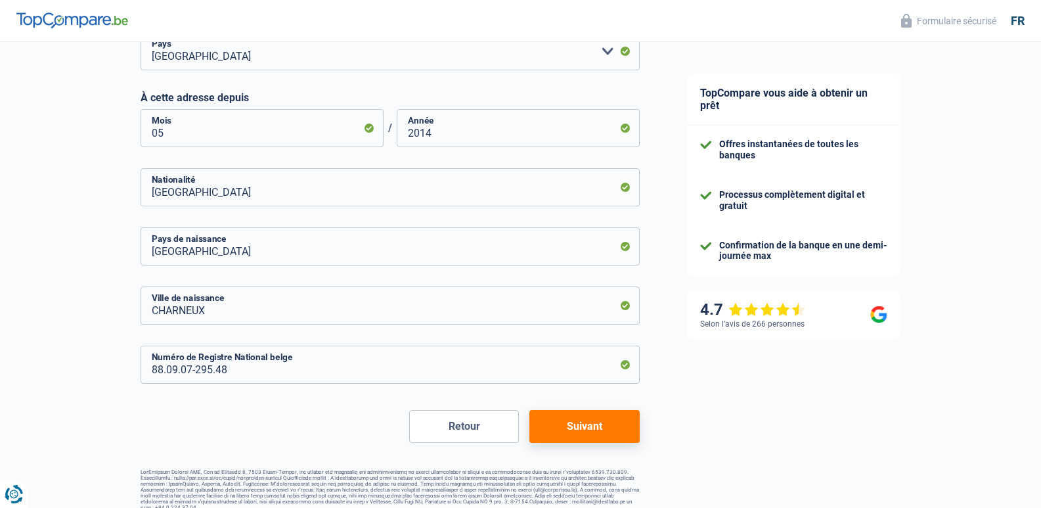
scroll to position [623, 0]
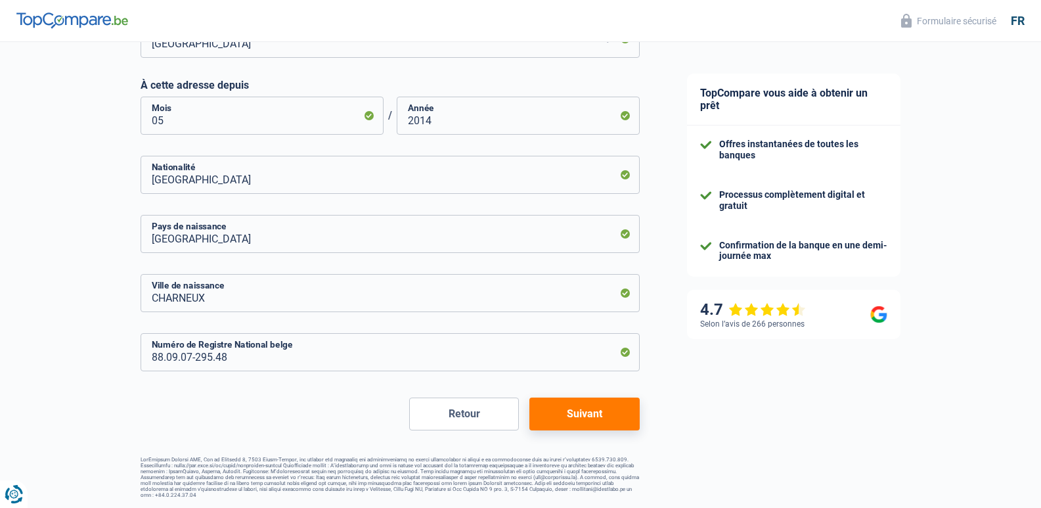
click at [571, 417] on button "Suivant" at bounding box center [584, 413] width 110 height 33
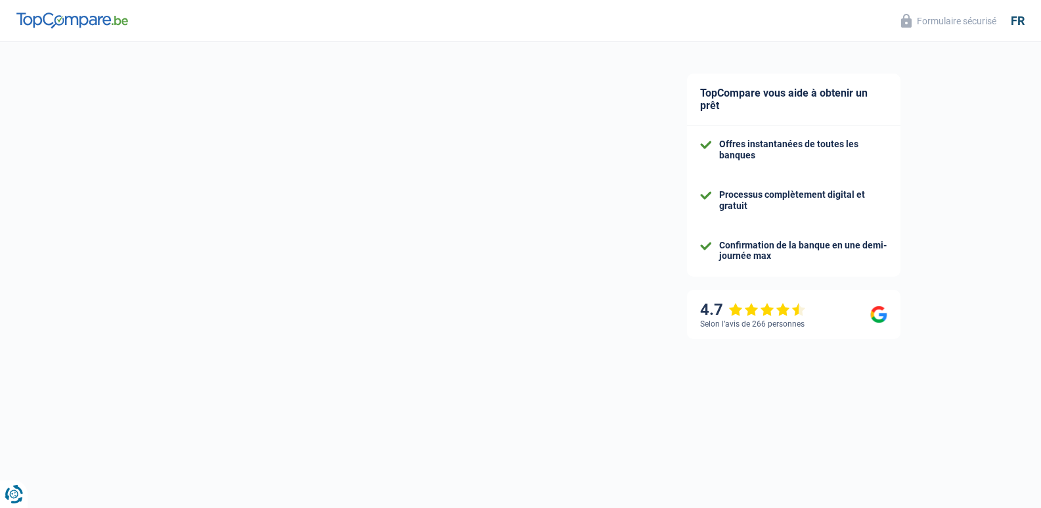
select select "netSalary"
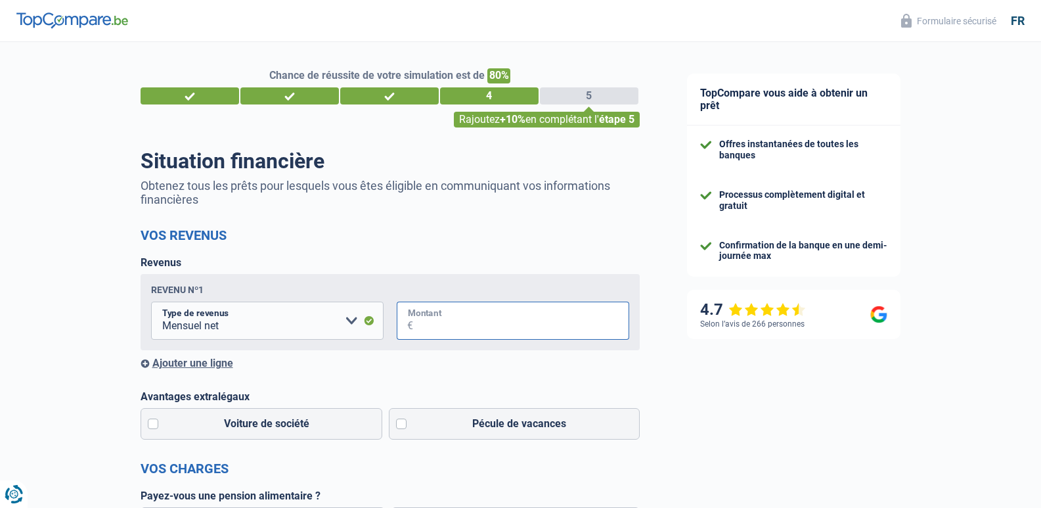
click at [413, 321] on input "Montant" at bounding box center [521, 320] width 216 height 38
type input "2.400"
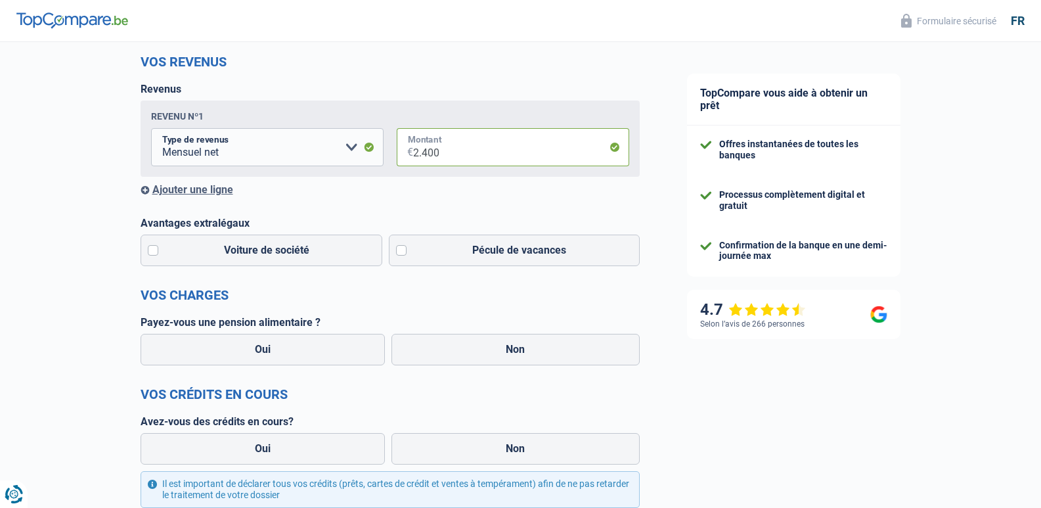
scroll to position [175, 0]
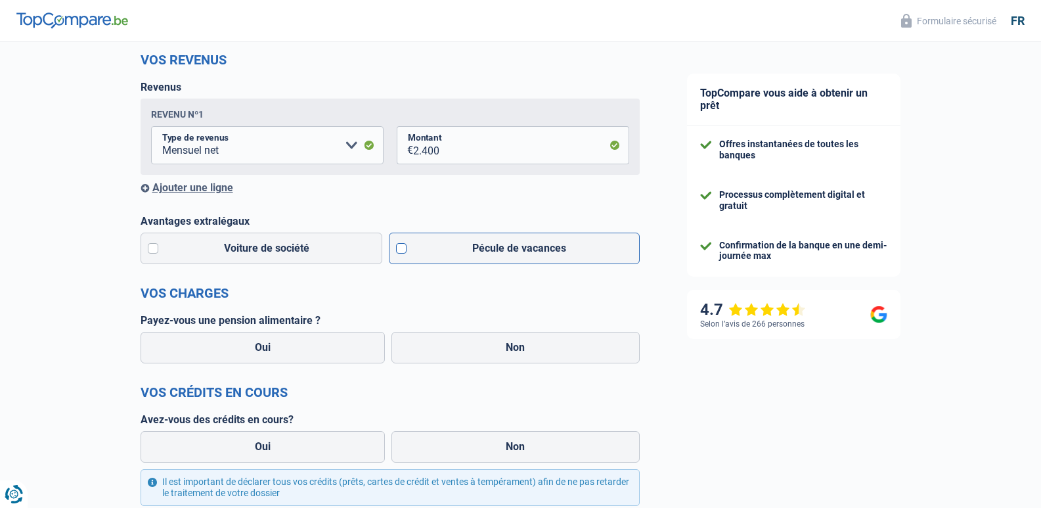
click at [397, 248] on label "Pécule de vacances" at bounding box center [514, 249] width 251 height 32
click at [397, 248] on input "Pécule de vacances" at bounding box center [514, 249] width 251 height 32
checkbox input "true"
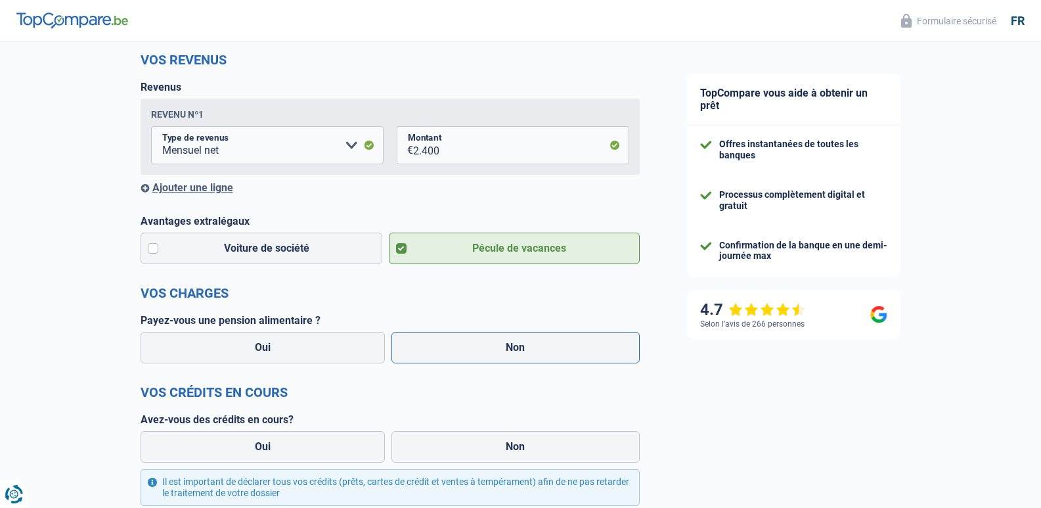
click at [542, 352] on label "Non" at bounding box center [515, 348] width 248 height 32
click at [542, 352] on input "Non" at bounding box center [515, 348] width 248 height 32
radio input "true"
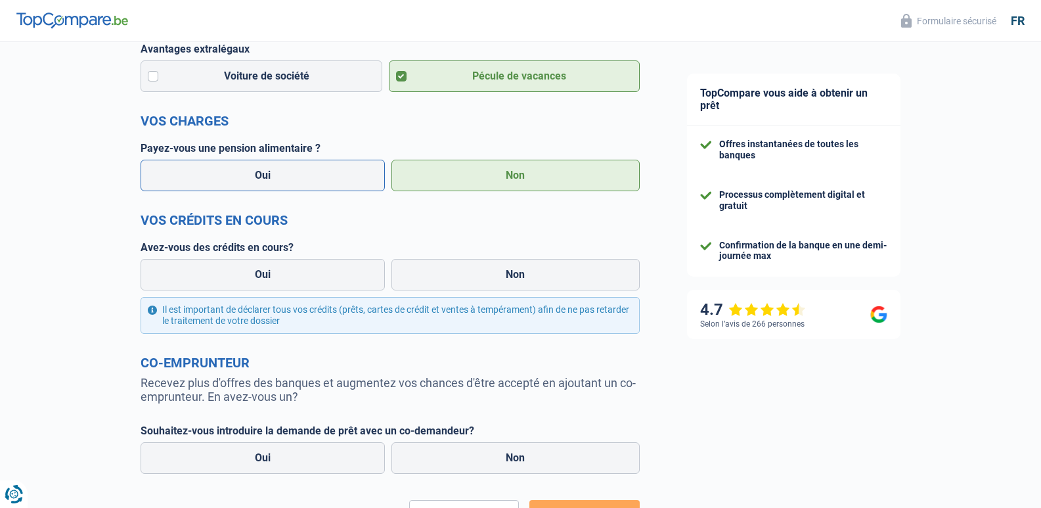
scroll to position [350, 0]
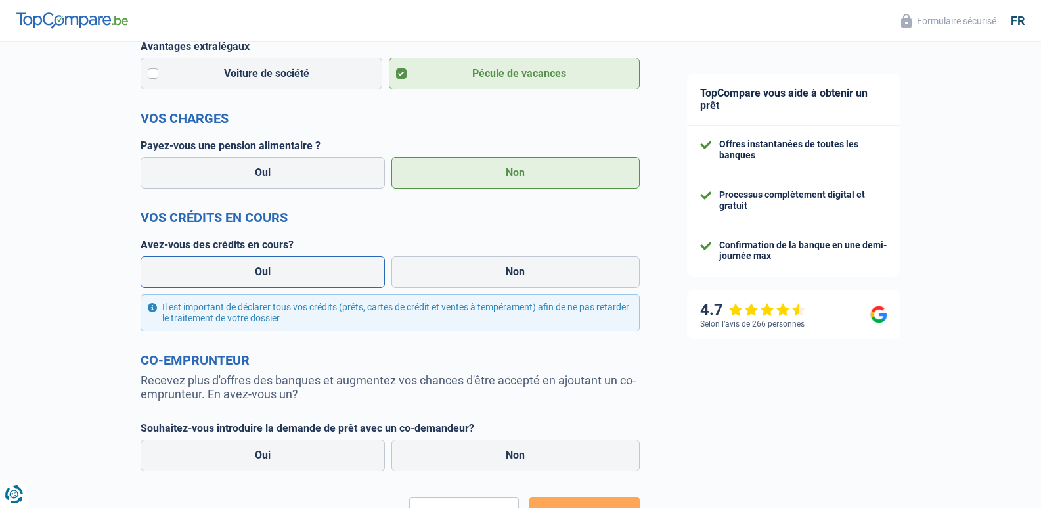
click at [278, 269] on label "Oui" at bounding box center [263, 272] width 245 height 32
click at [278, 269] on input "Oui" at bounding box center [263, 272] width 245 height 32
radio input "true"
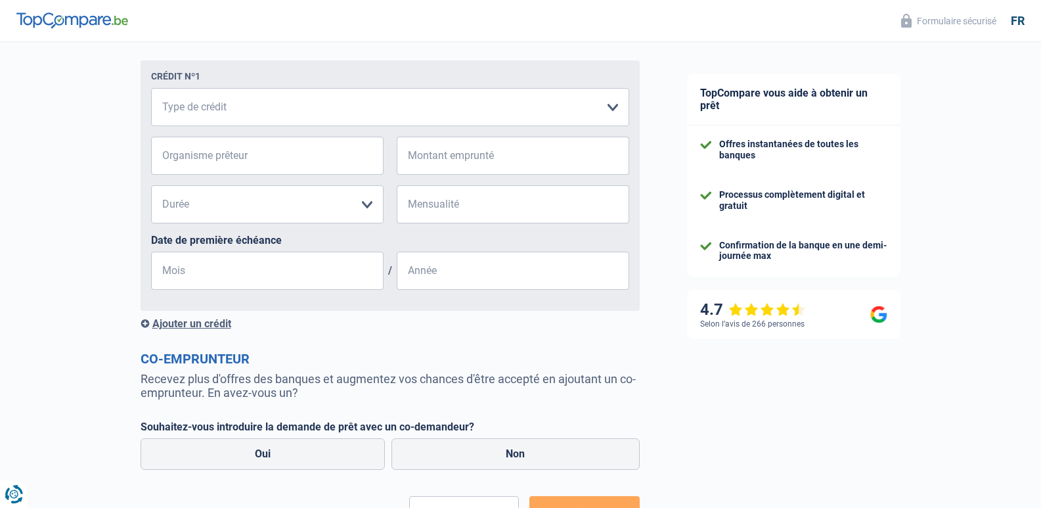
scroll to position [701, 0]
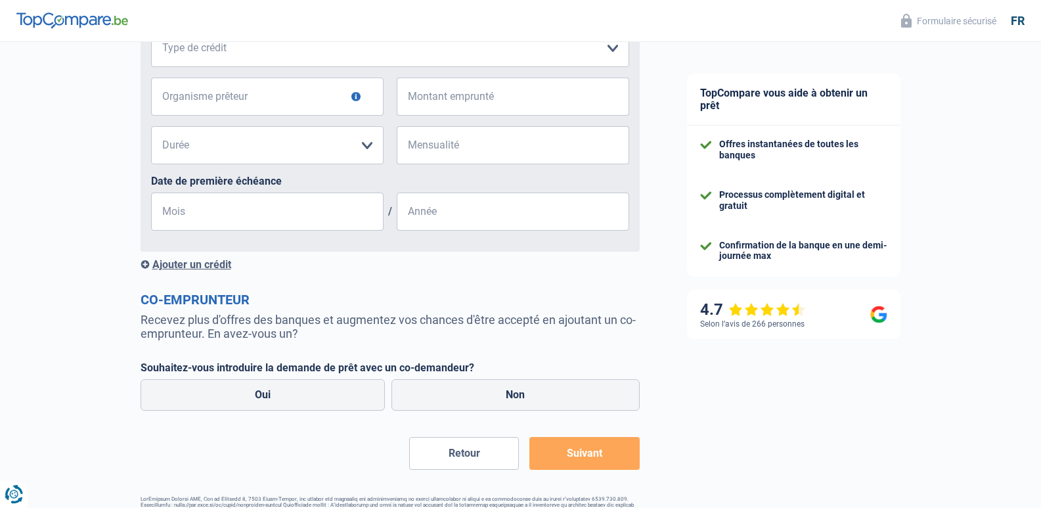
drag, startPoint x: 376, startPoint y: 265, endPoint x: 198, endPoint y: 103, distance: 240.9
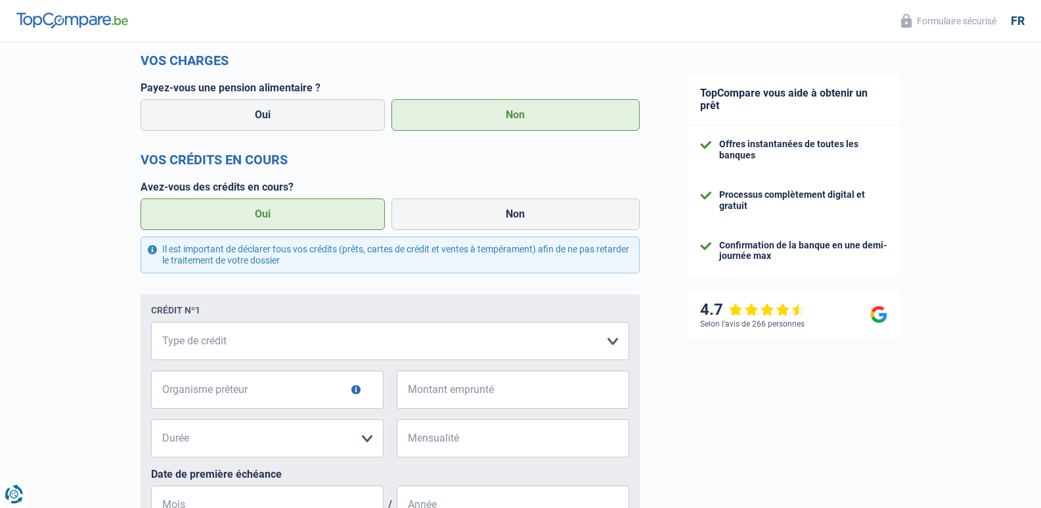
scroll to position [263, 0]
